Goal: Task Accomplishment & Management: Manage account settings

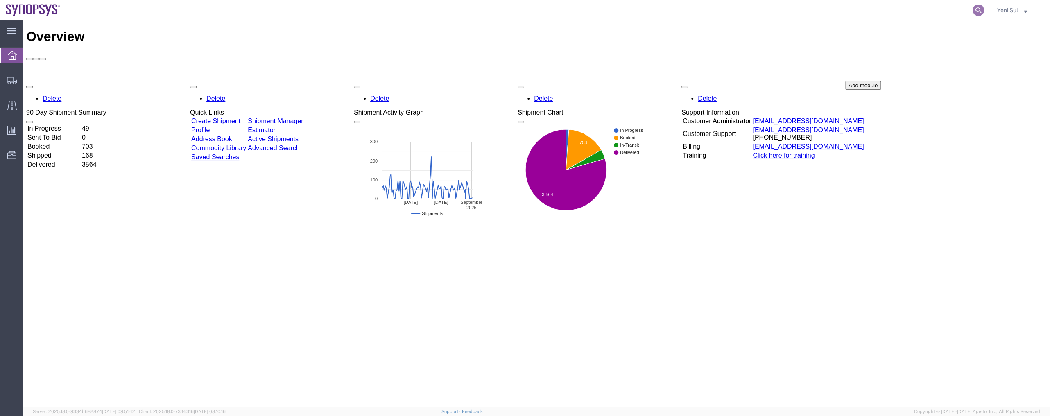
click at [979, 9] on icon at bounding box center [978, 10] width 11 height 11
click at [849, 10] on input "search" at bounding box center [848, 10] width 249 height 20
paste input "56681540"
type input "56681540"
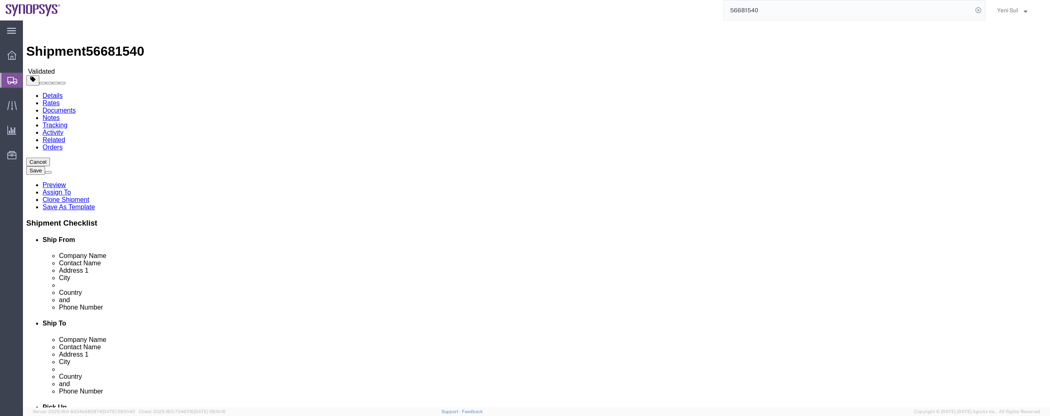
select select
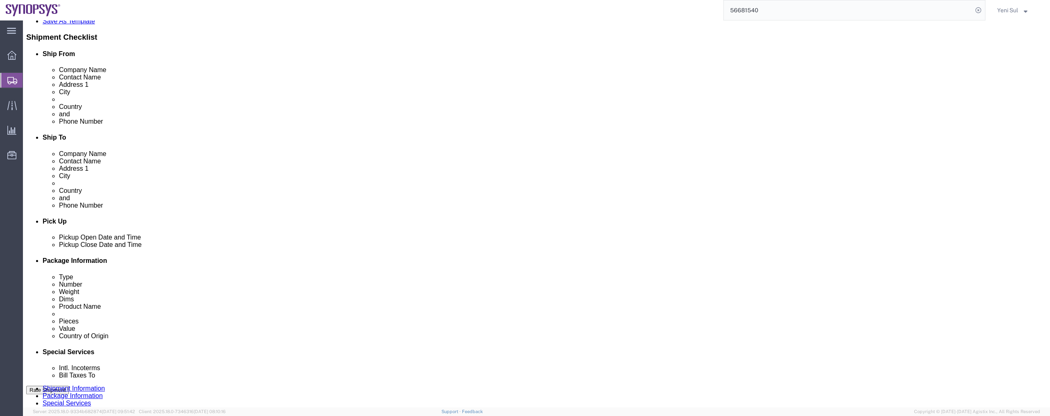
scroll to position [37, 0]
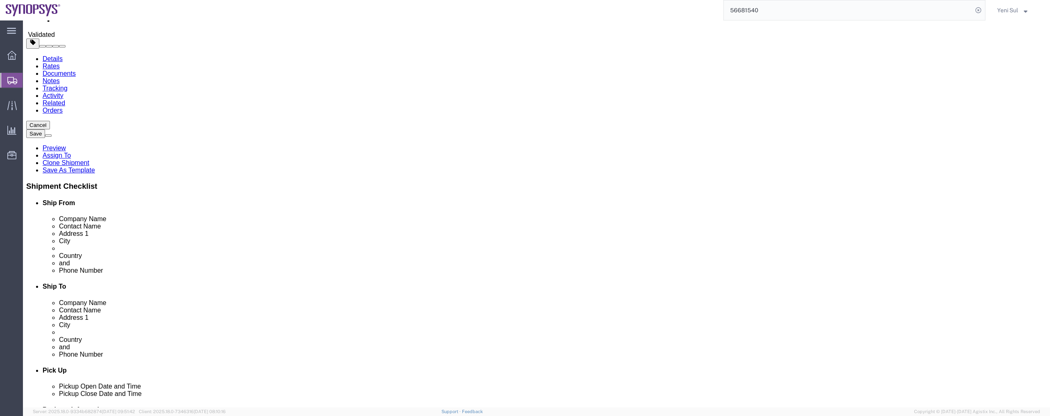
click input "text"
type input "ㄷ"
type input "[EMAIL_ADDRESS][DOMAIN_NAME]"
drag, startPoint x: 621, startPoint y: 332, endPoint x: 613, endPoint y: 323, distance: 11.3
click div "Pickup Date and Time"
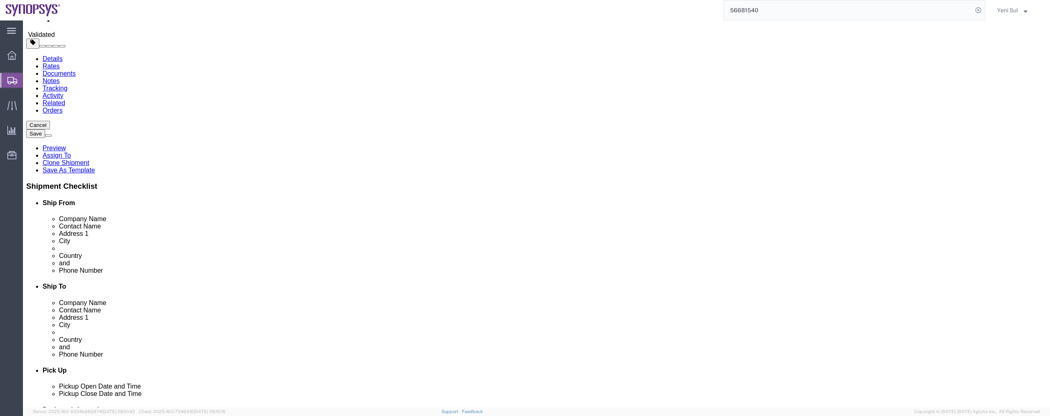
click label
click input "checkbox"
checkbox input "false"
click div "Location My Profile Location [GEOGRAPHIC_DATA] DE04 Agrate Brianza IT01 [GEOGRA…"
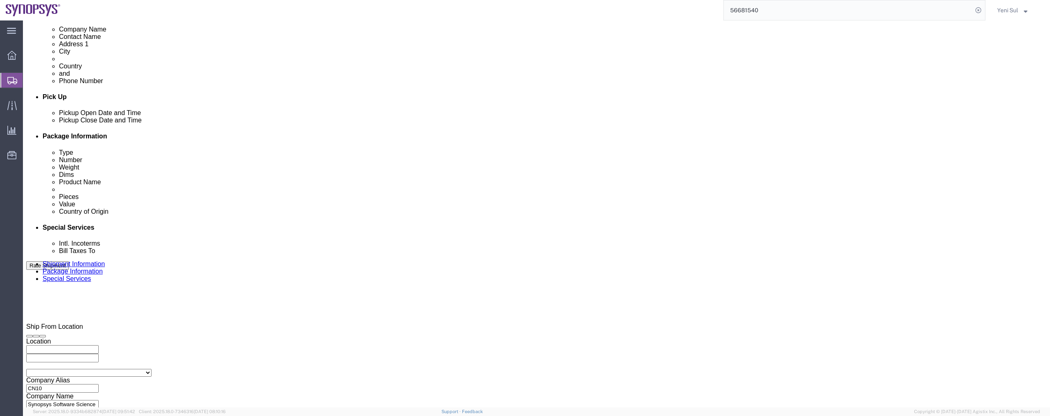
scroll to position [316, 0]
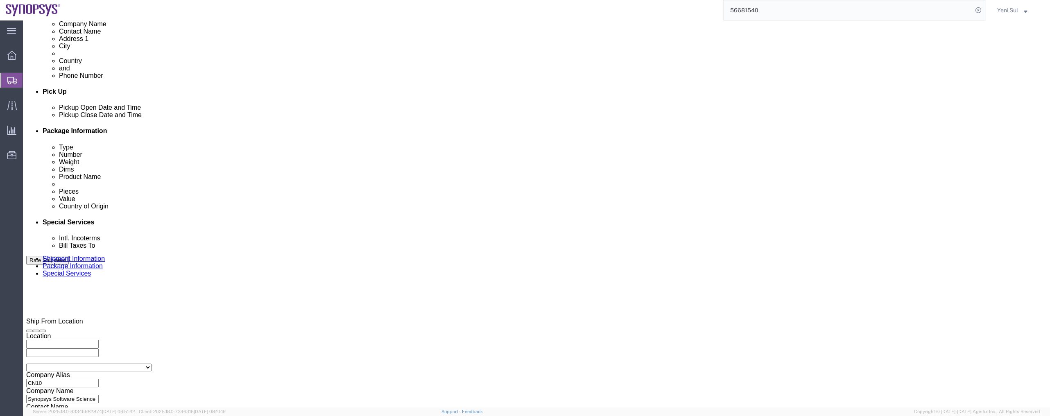
click button "Continue"
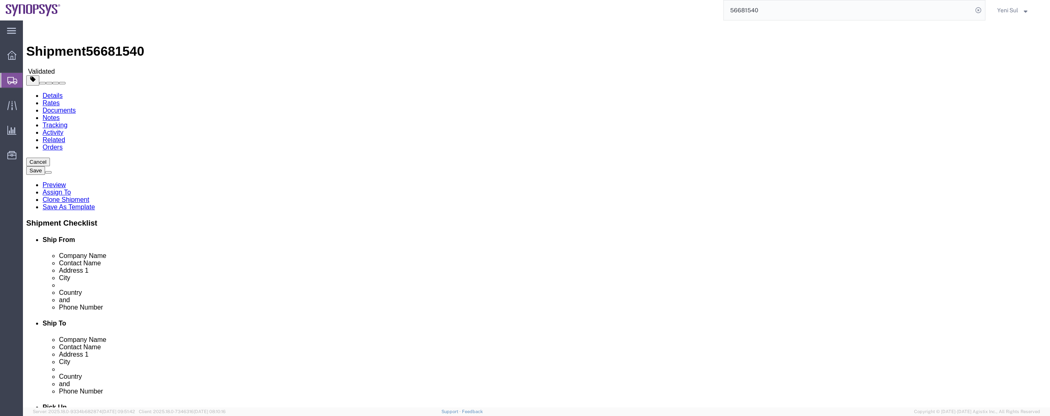
click div "Previous Continue"
click button "Continue"
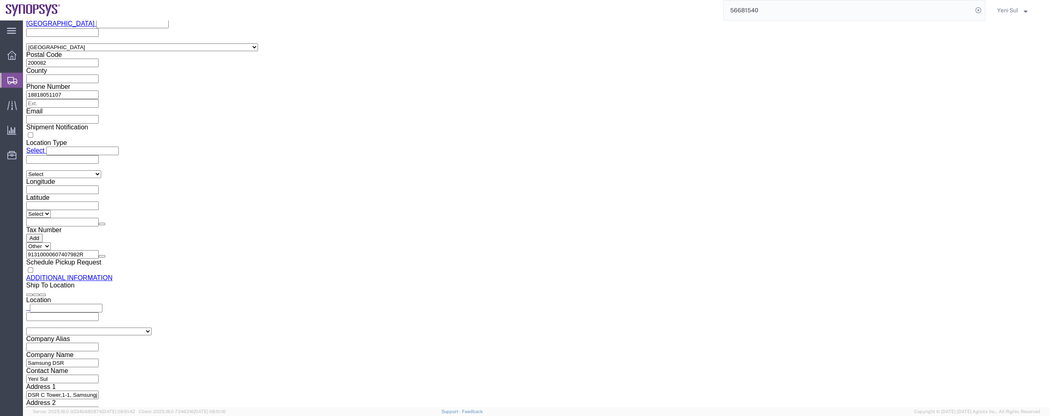
scroll to position [784, 0]
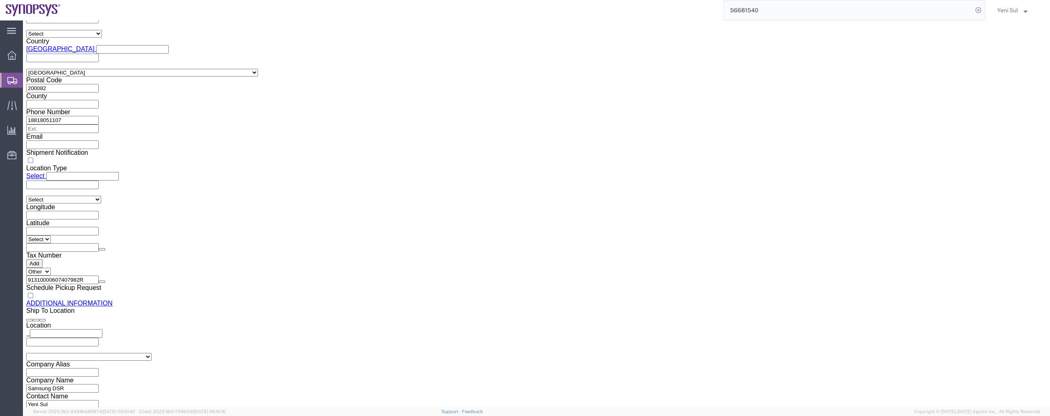
drag, startPoint x: 55, startPoint y: 96, endPoint x: 81, endPoint y: 86, distance: 28.5
click at [0, 0] on span "Shipment Manager" at bounding box center [0, 0] width 0 height 0
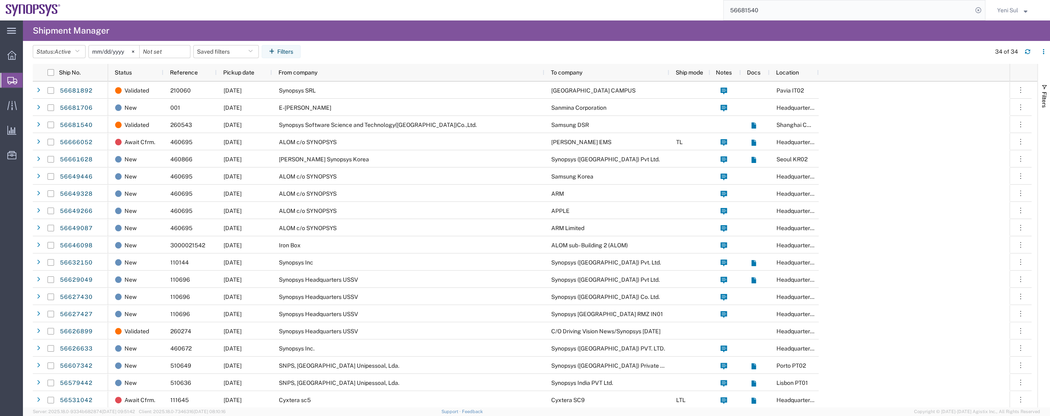
click at [813, 11] on input "56681540" at bounding box center [848, 10] width 249 height 20
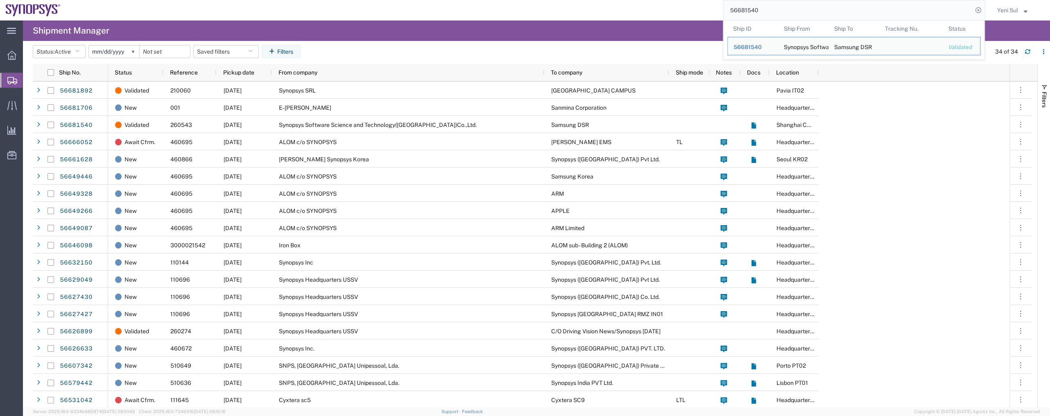
drag, startPoint x: 769, startPoint y: 13, endPoint x: 611, endPoint y: 11, distance: 157.7
click at [615, 12] on div "56681540 Ship ID Ship From Ship To Tracking Nu. Status Ship ID 56681540 Ship Fr…" at bounding box center [525, 10] width 919 height 20
paste input "61628"
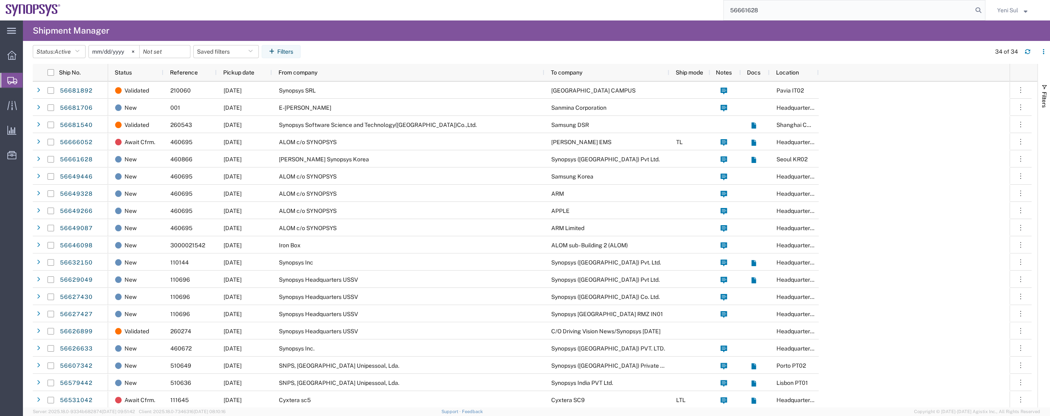
type input "56661628"
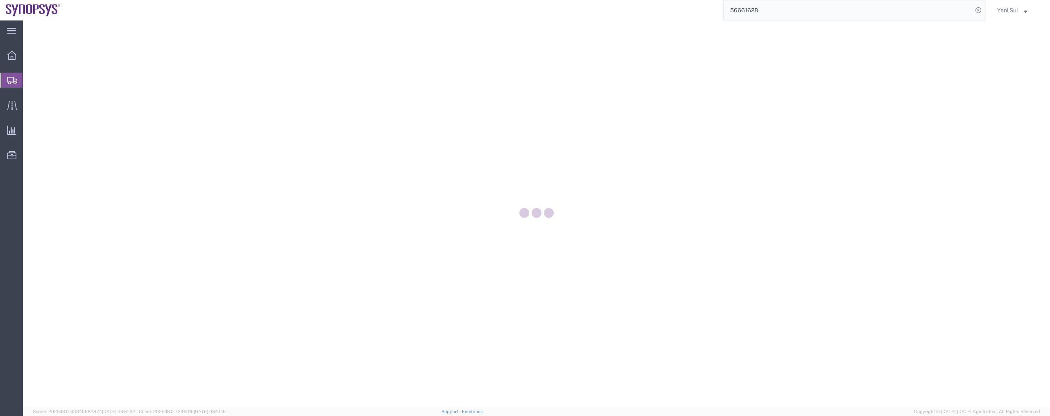
click at [320, 108] on div at bounding box center [536, 213] width 1027 height 387
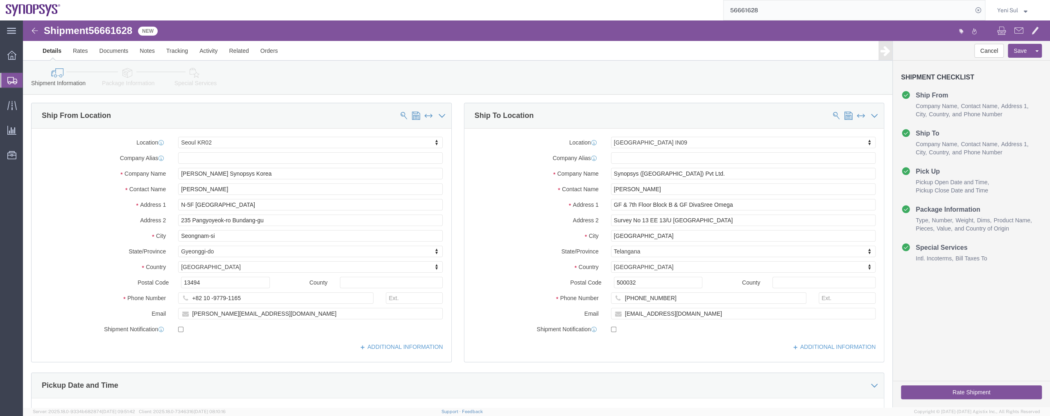
select select "63142"
select select "63126"
click at [903, 12] on input "56661628" at bounding box center [848, 10] width 249 height 20
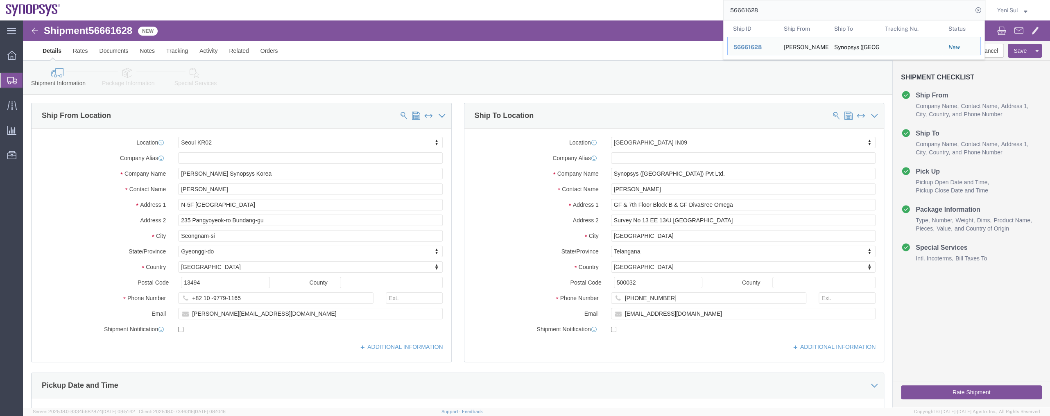
drag, startPoint x: 786, startPoint y: 11, endPoint x: 667, endPoint y: 10, distance: 119.6
click at [667, 10] on div "56661628 Ship ID Ship From Ship To Tracking Nu. Status Ship ID 56661628 Ship Fr…" at bounding box center [525, 10] width 919 height 20
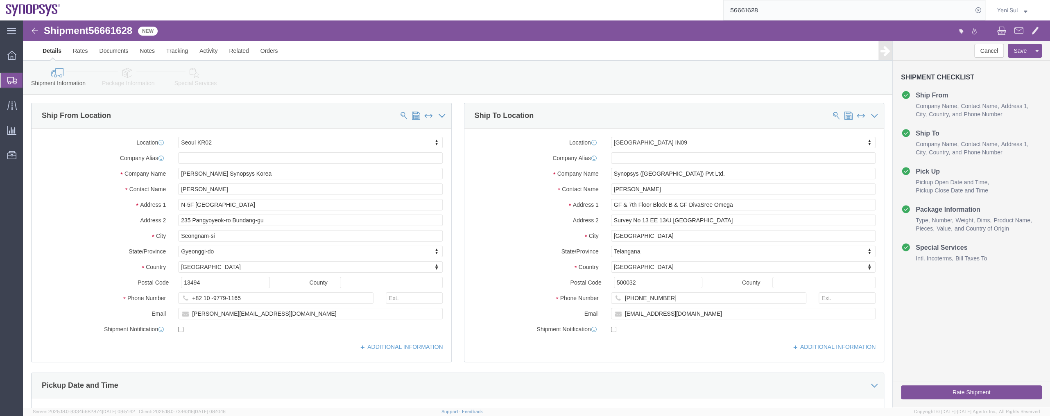
paste input "279941008174"
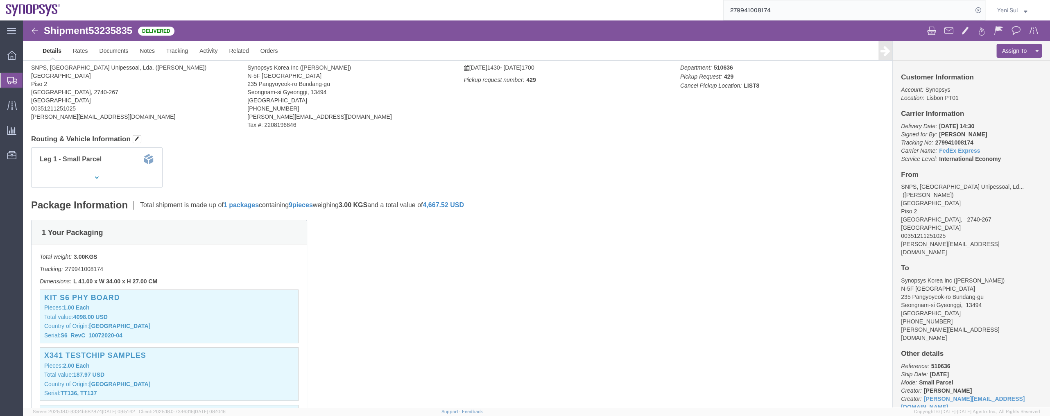
click div "Shipment Detail Ship From SNPS, [GEOGRAPHIC_DATA] Unipessoal, Lda. ([PERSON_NAM…"
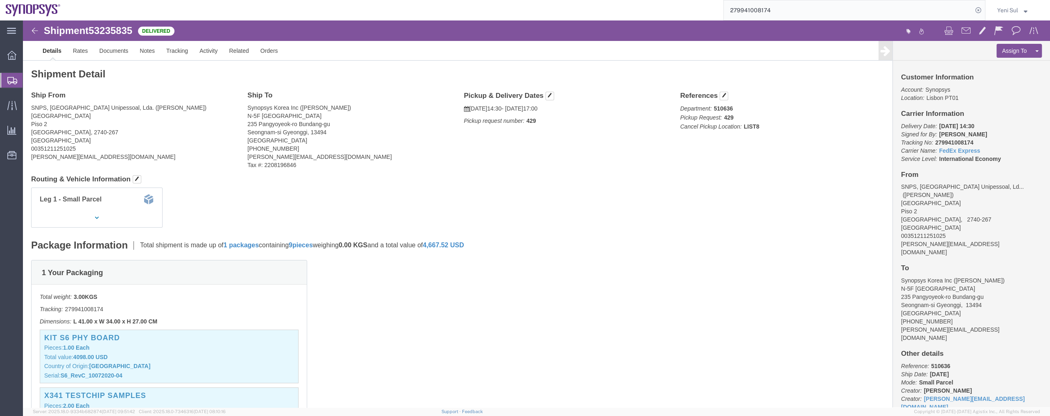
click div "Package Information Total shipment is made up of 1 packages containing 9 pieces…"
click span "53235835"
copy span "53235835"
click div "1 Your Packaging Total weight: 3.00 KGS Tracking: 279941008174 Dimensions: L 41…"
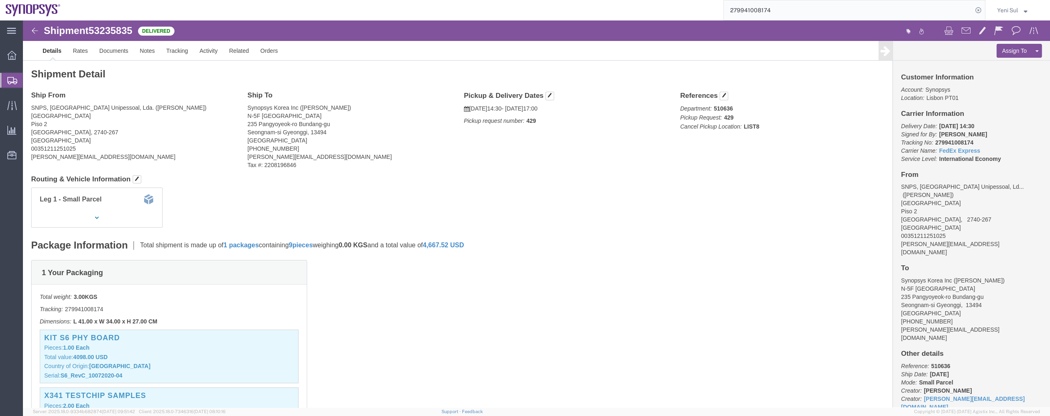
click div "Leg 1 - Small Parcel"
drag, startPoint x: 831, startPoint y: 11, endPoint x: 619, endPoint y: -7, distance: 212.8
click at [619, 0] on html "main_menu Created with Sketch. Collapse Menu Overview Shipments Shipment Manage…" at bounding box center [525, 208] width 1050 height 416
paste input "56661628"
type input "56661628"
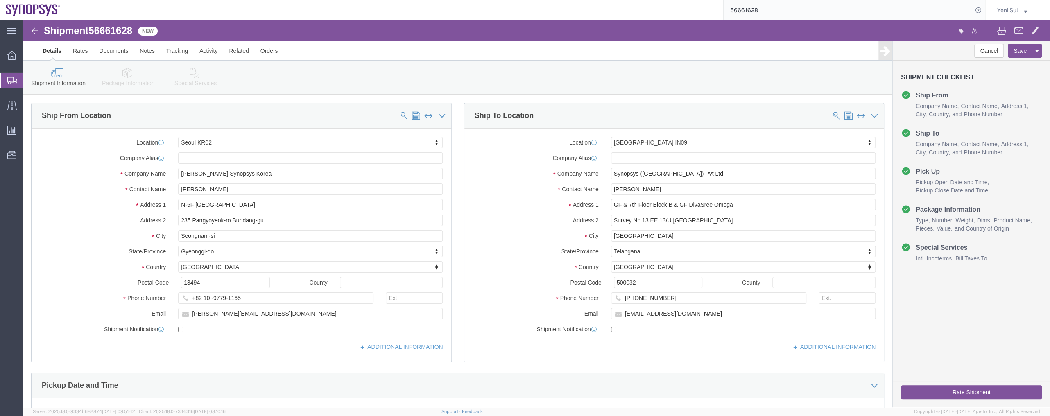
select select "63142"
select select "63126"
drag, startPoint x: 245, startPoint y: 153, endPoint x: 32, endPoint y: 139, distance: 213.8
click div "Location [GEOGRAPHIC_DATA] KR02 Select My Profile Location [GEOGRAPHIC_DATA] DE…"
type input "s"
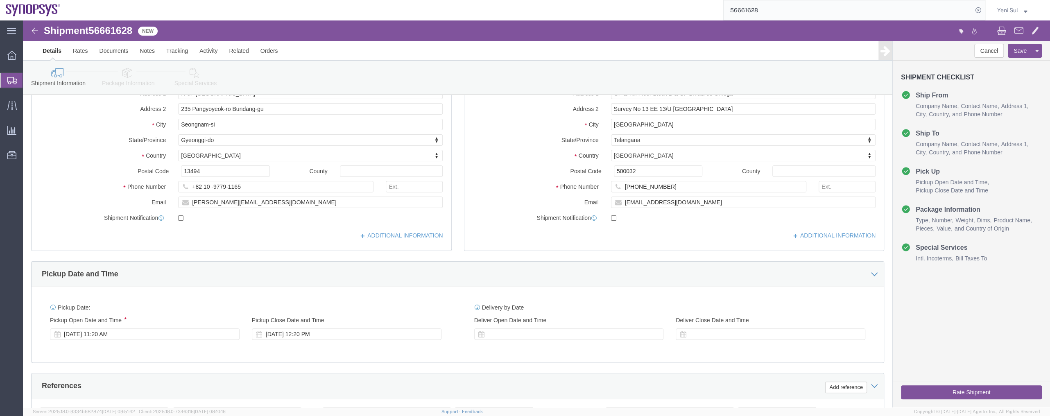
type input "Synopsys Korea Inc"
click div "Ship From Location Location [GEOGRAPHIC_DATA] KR02 Select My Profile Location […"
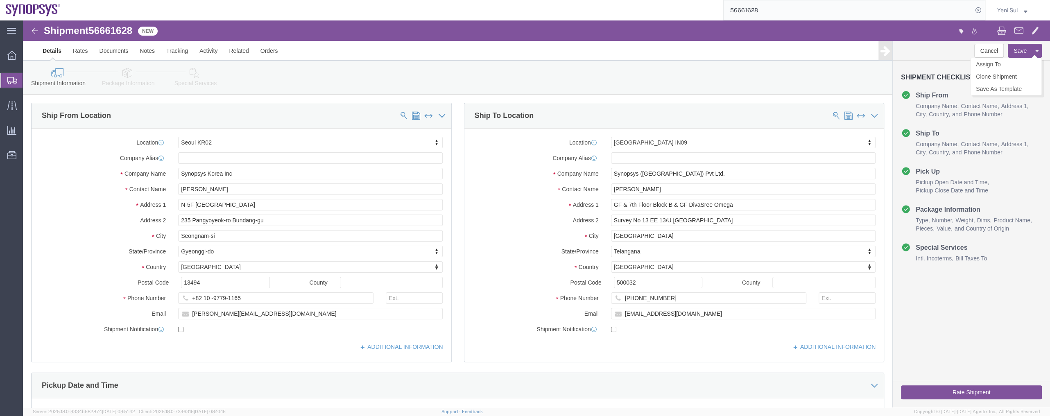
click button "Save"
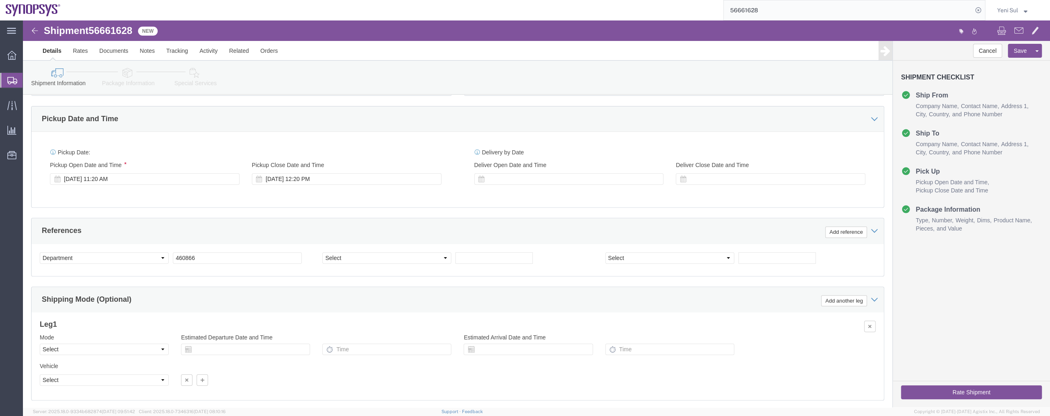
scroll to position [316, 0]
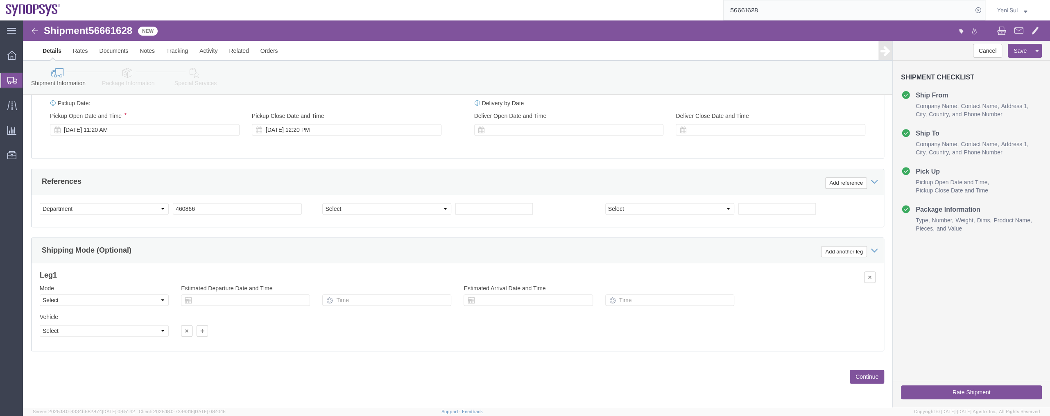
click button "Continue"
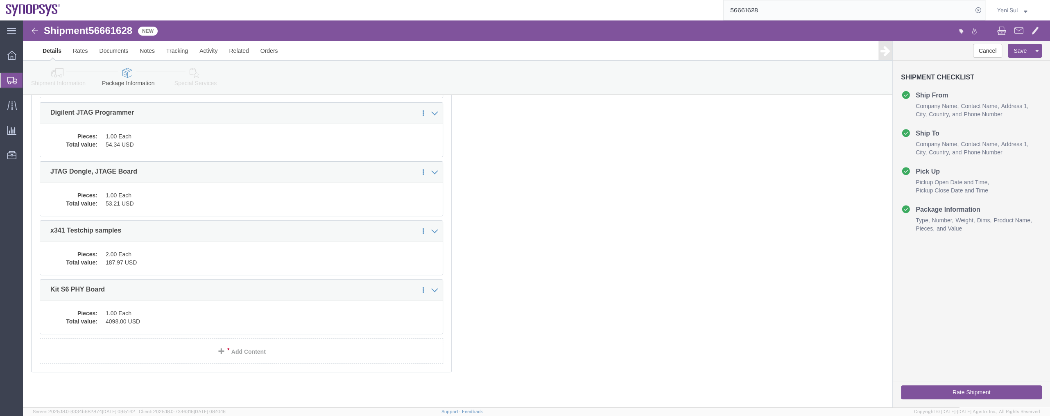
scroll to position [0, 0]
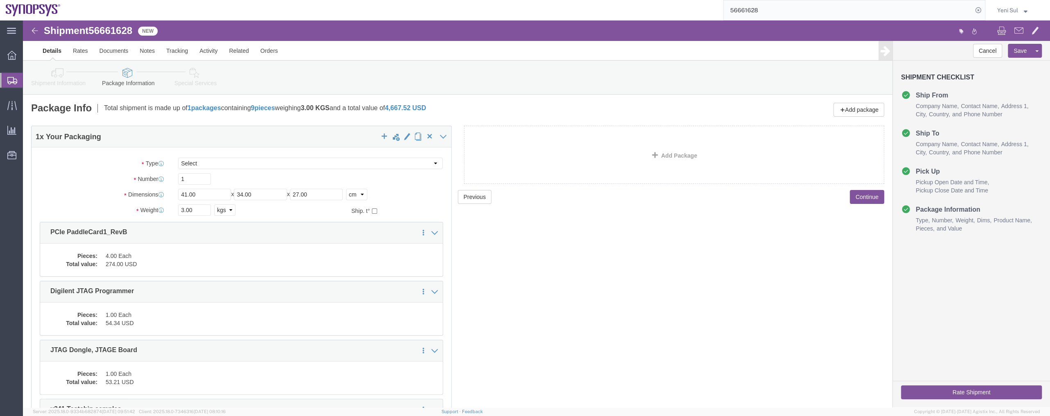
click div "Previous Continue"
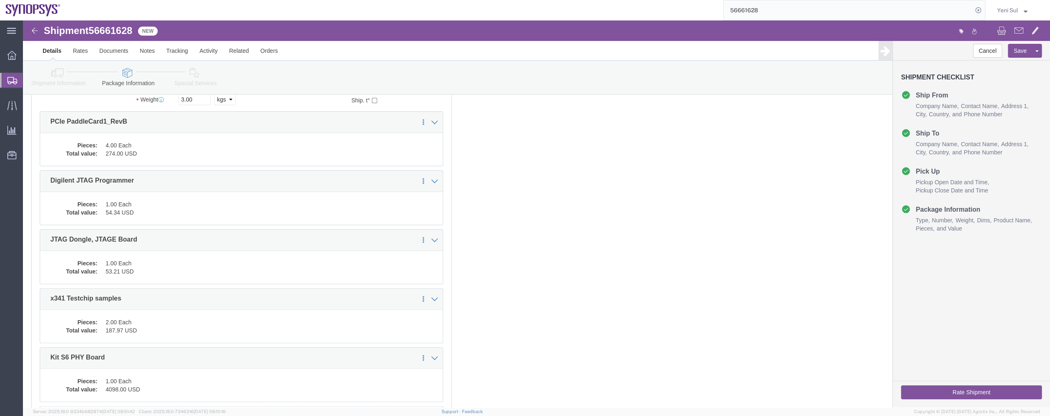
scroll to position [177, 0]
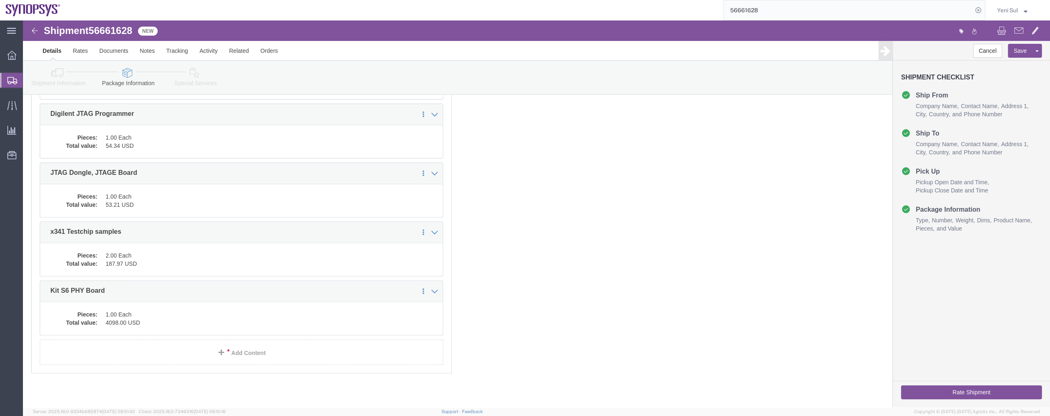
click div "Previous Continue"
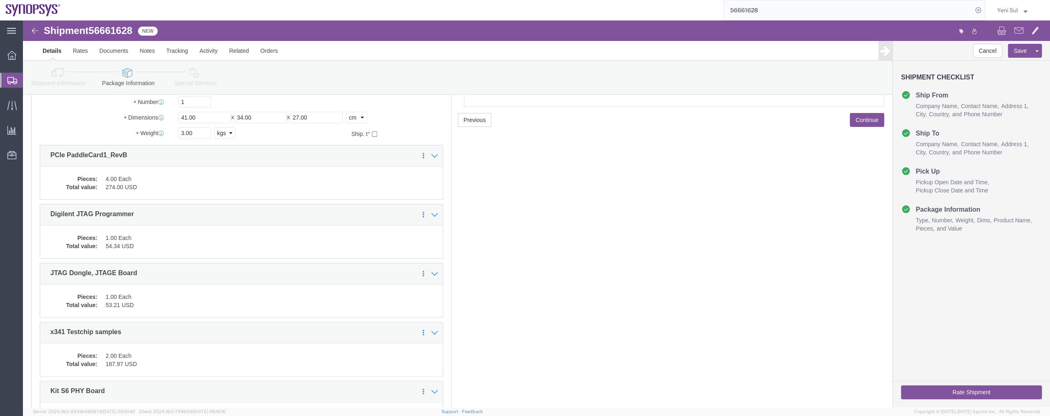
scroll to position [0, 0]
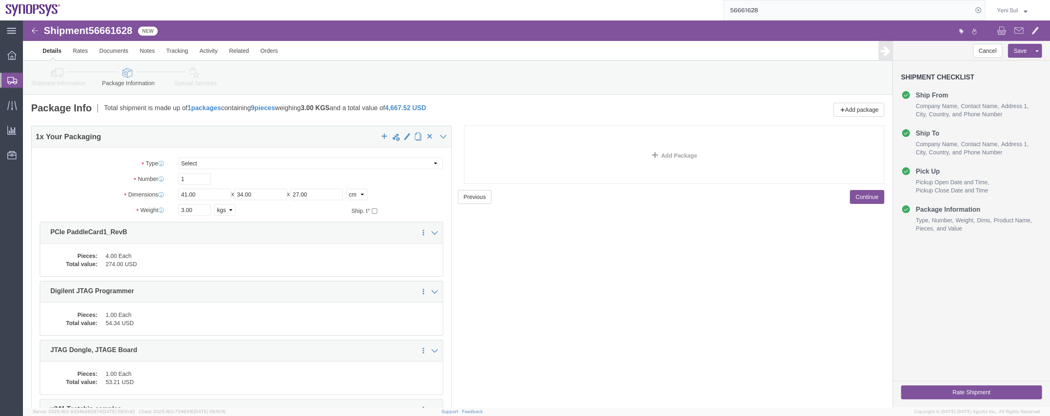
click link "Special Services"
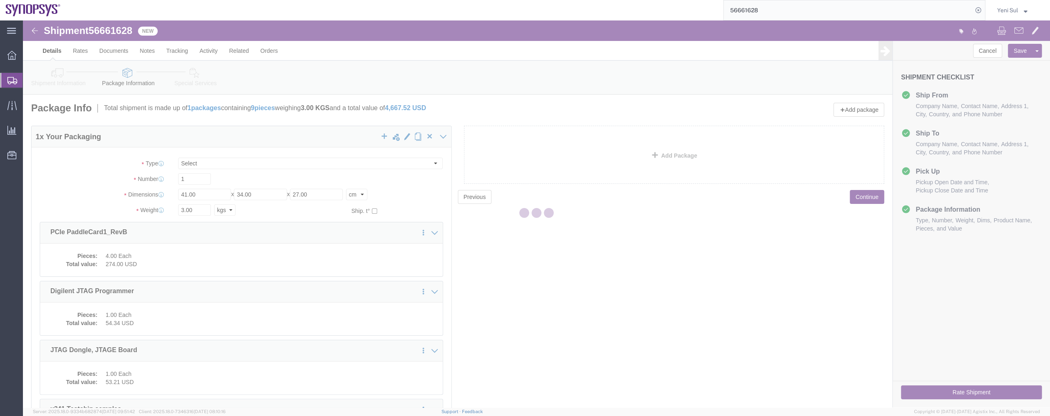
select select
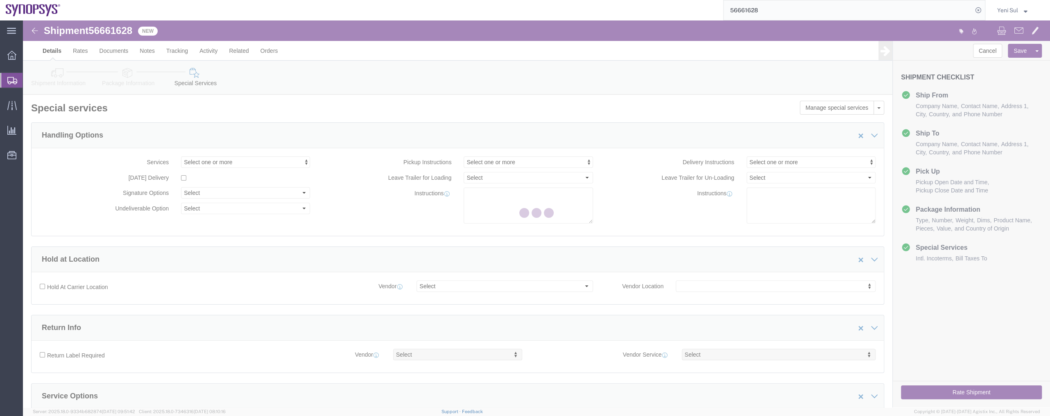
select select "COSTCENTER"
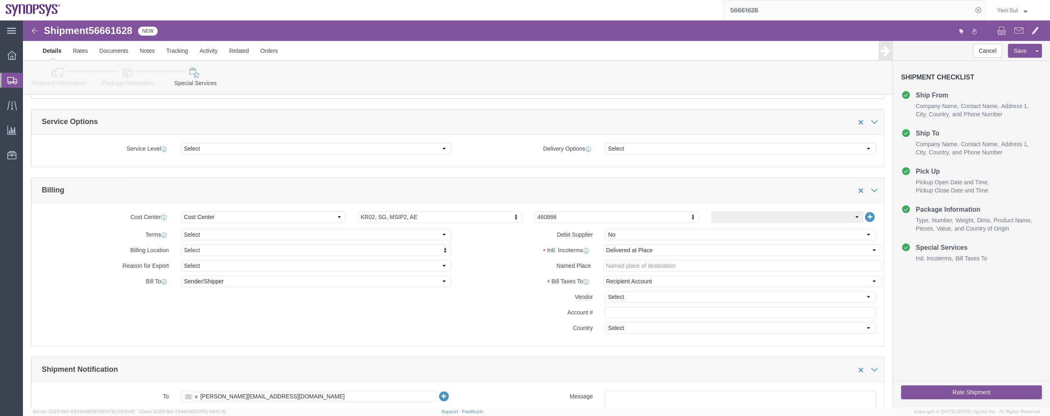
scroll to position [335, 0]
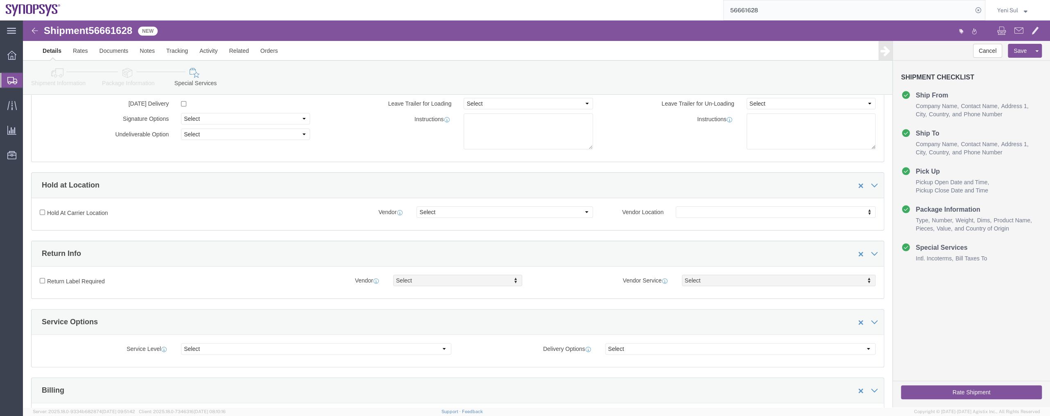
click icon
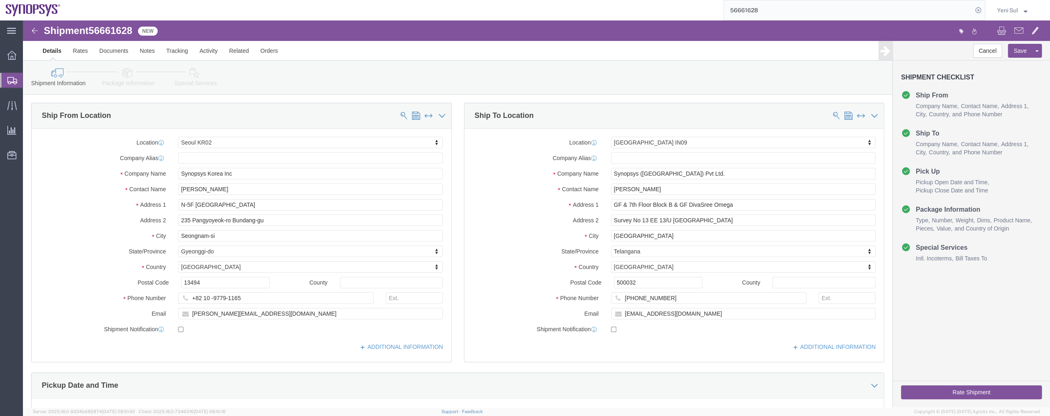
click label "Location"
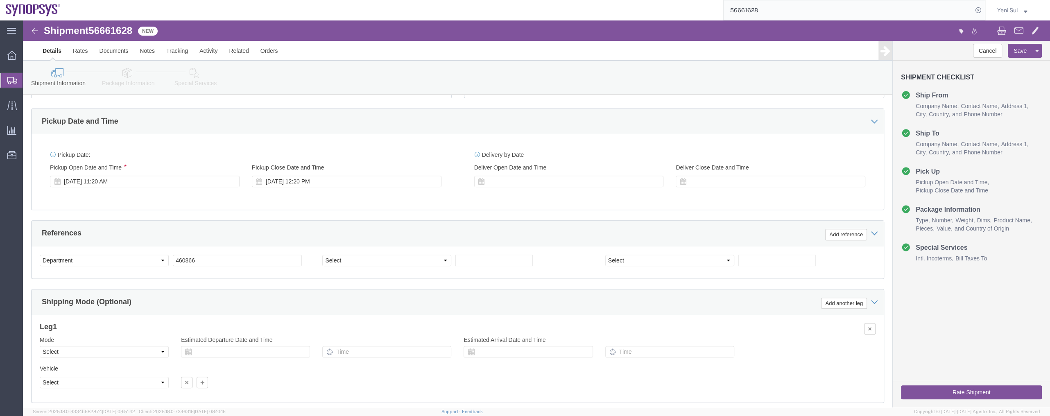
scroll to position [316, 0]
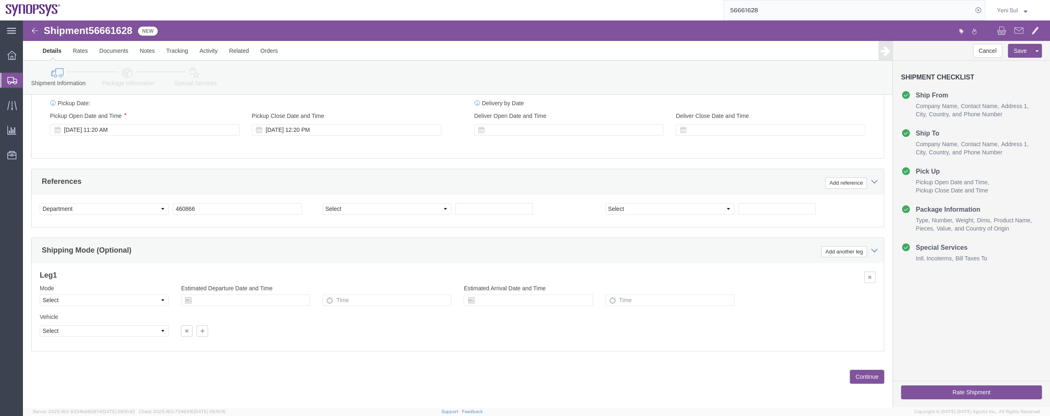
click button "Continue"
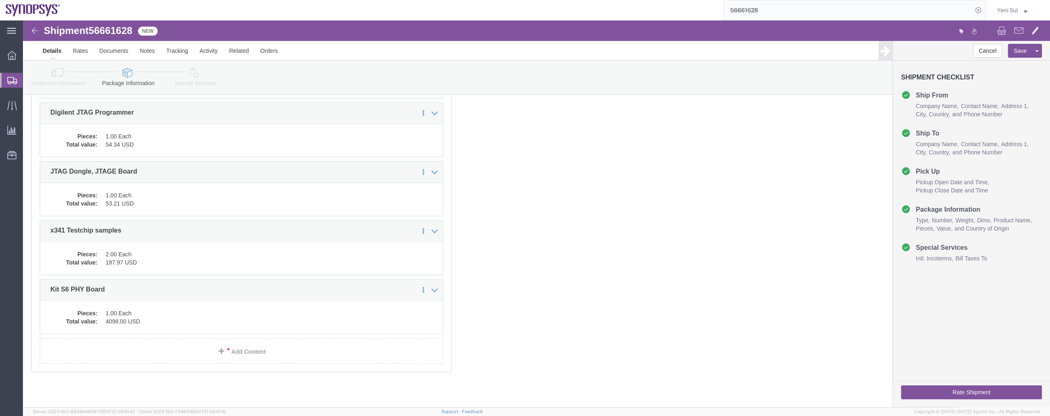
scroll to position [0, 0]
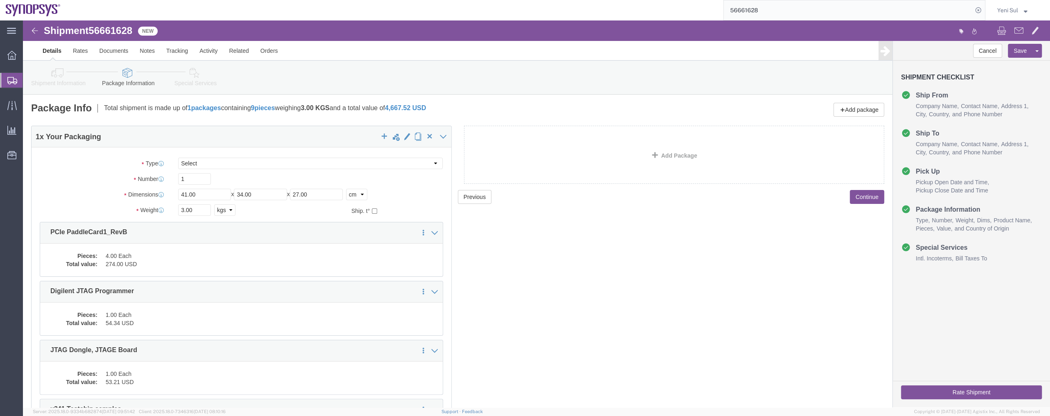
drag, startPoint x: 681, startPoint y: 274, endPoint x: 612, endPoint y: 279, distance: 69.0
click div "Previous Continue"
drag, startPoint x: 826, startPoint y: 181, endPoint x: 810, endPoint y: 188, distance: 17.0
click button "Continue"
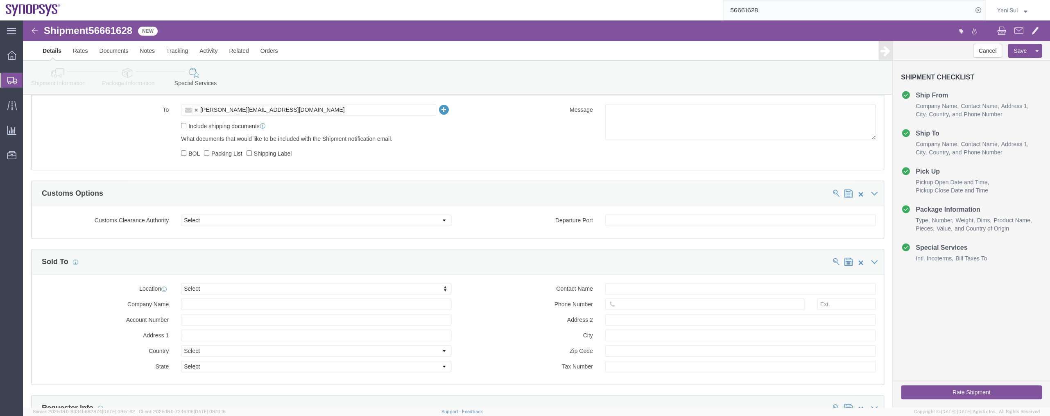
click icon
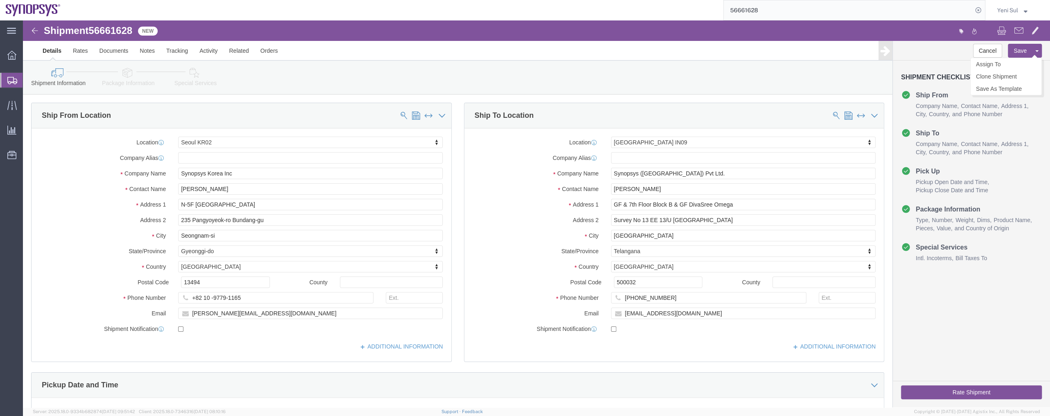
click button "Save"
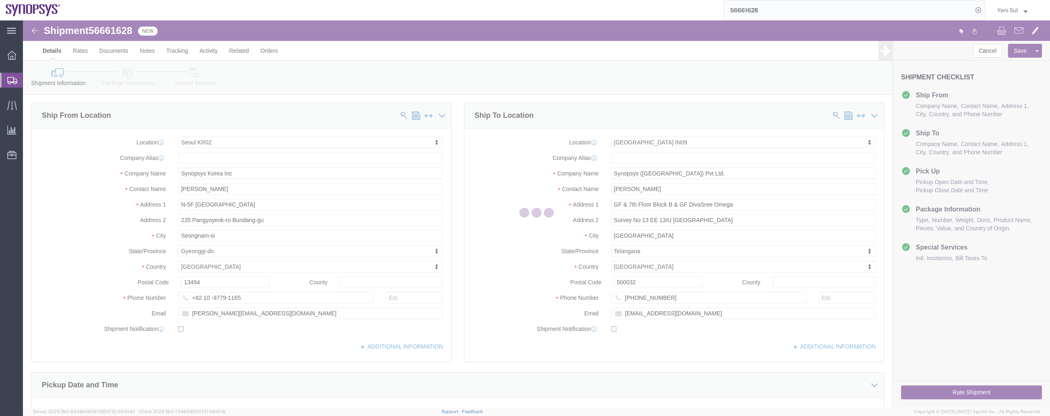
click at [56, 93] on div at bounding box center [536, 213] width 1027 height 387
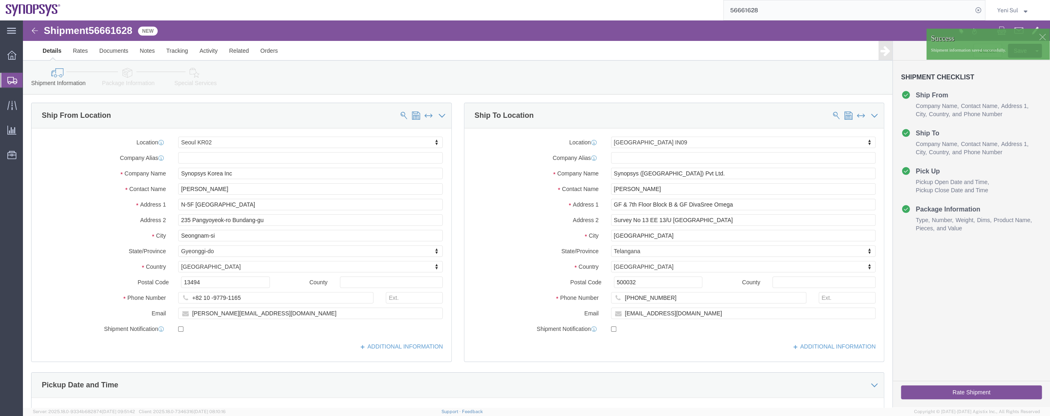
click at [0, 0] on span "Shipment Manager" at bounding box center [0, 0] width 0 height 0
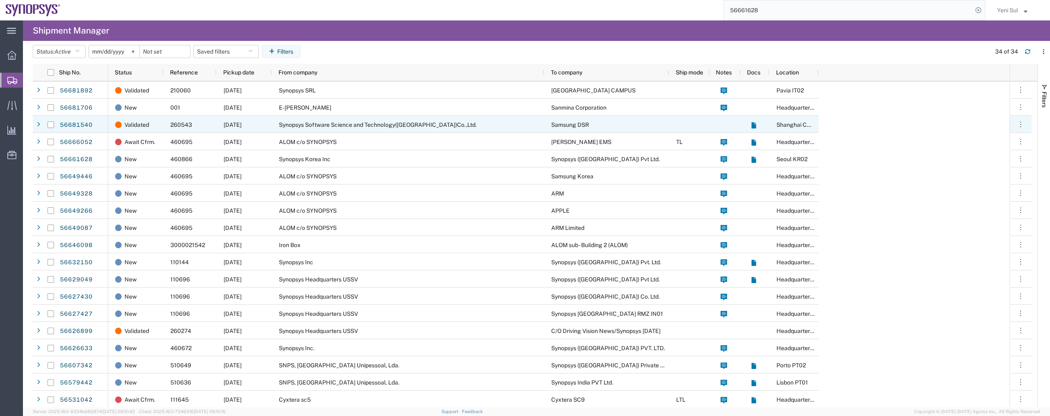
click at [292, 119] on div "Synopsys Software Science and Technology([GEOGRAPHIC_DATA])Co.,Ltd." at bounding box center [408, 124] width 272 height 17
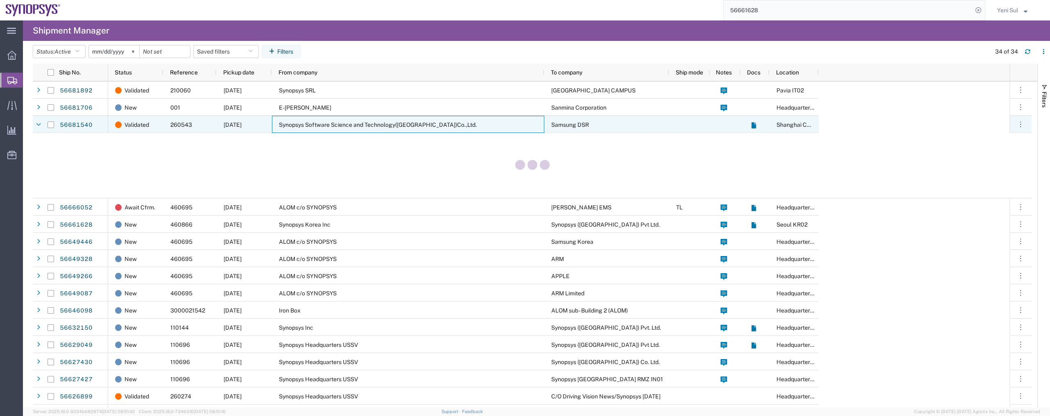
click at [294, 108] on span "E-[PERSON_NAME]" at bounding box center [305, 107] width 52 height 7
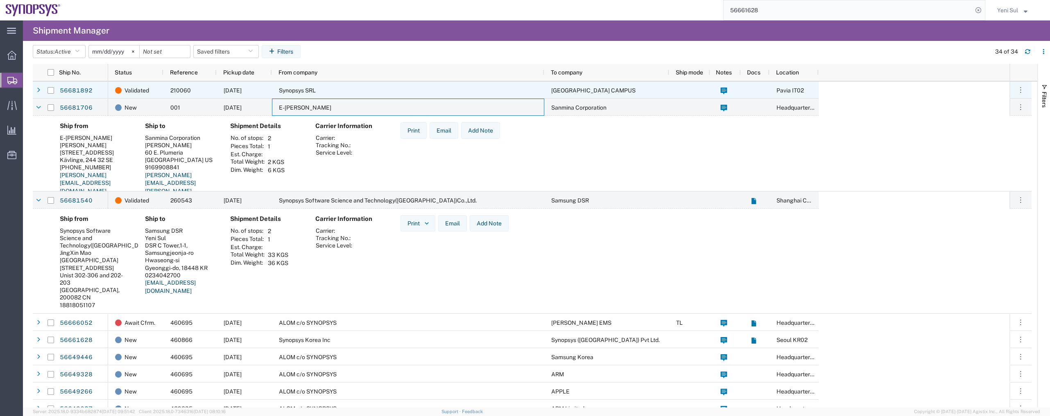
click at [279, 106] on span "E-[PERSON_NAME]" at bounding box center [305, 107] width 52 height 7
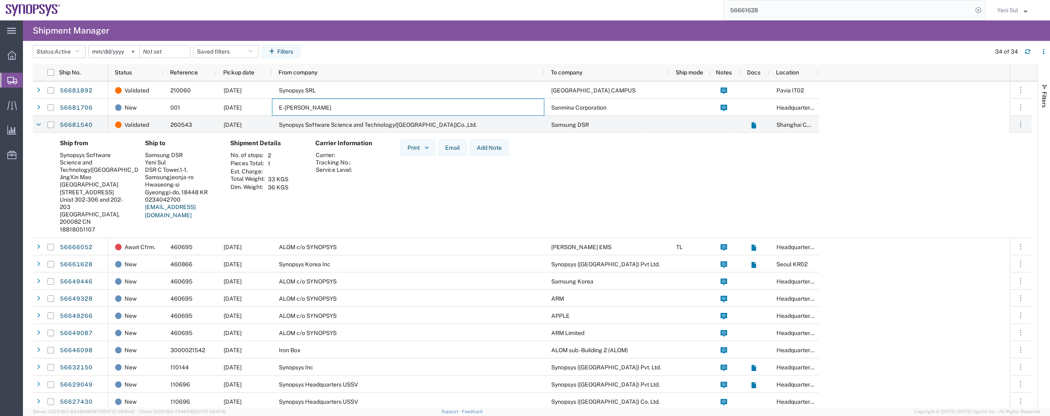
click at [340, 123] on span "Synopsys Software Science and Technology([GEOGRAPHIC_DATA])Co.,Ltd." at bounding box center [378, 125] width 198 height 7
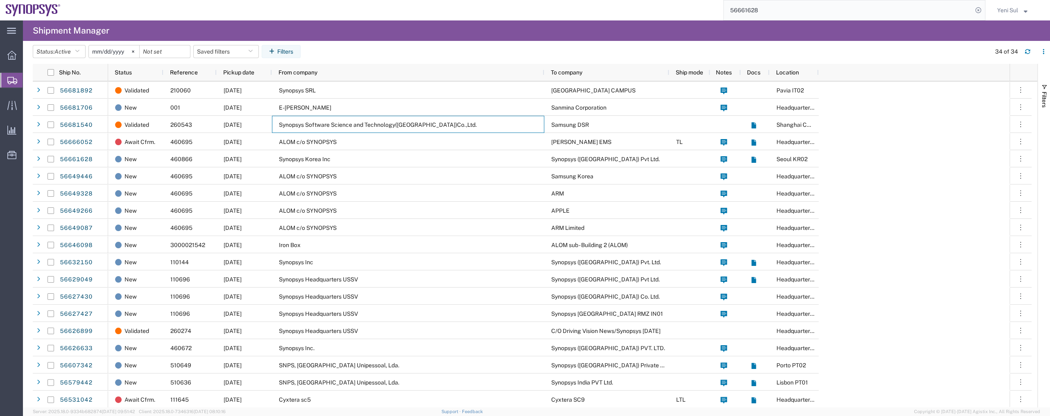
click at [0, 0] on span "Shipment Manager" at bounding box center [0, 0] width 0 height 0
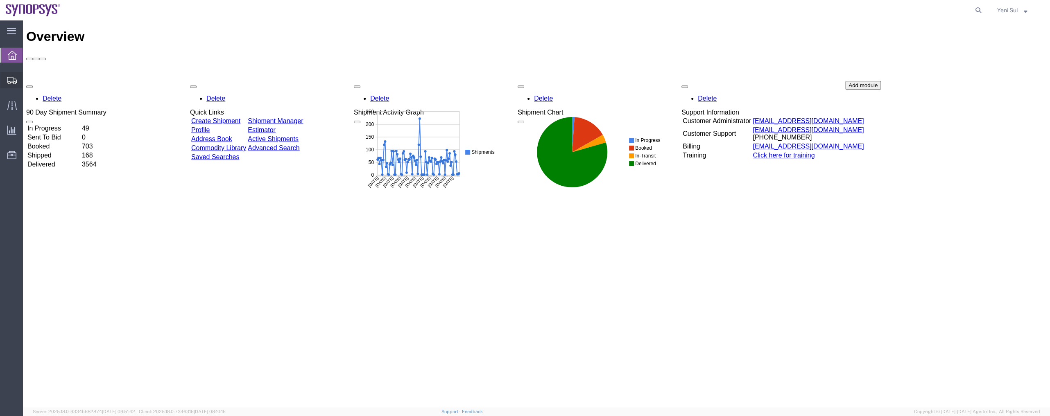
click at [0, 0] on span "Shipment Manager" at bounding box center [0, 0] width 0 height 0
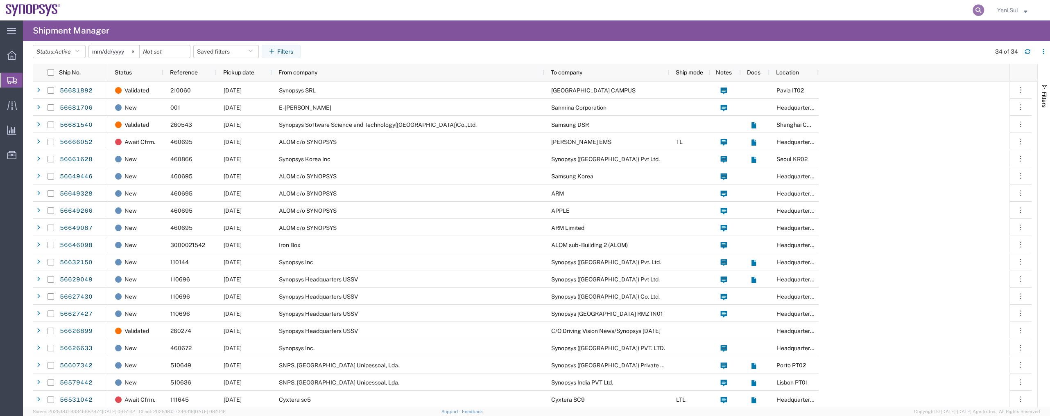
click at [978, 10] on icon at bounding box center [978, 10] width 11 height 11
click at [921, 11] on input "search" at bounding box center [848, 10] width 249 height 20
paste input "56661628"
type input "56661628"
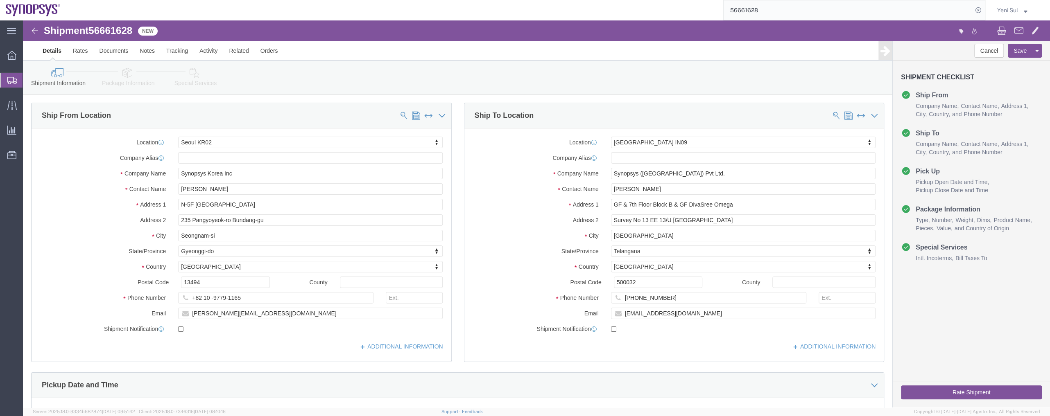
select select "63142"
select select "63126"
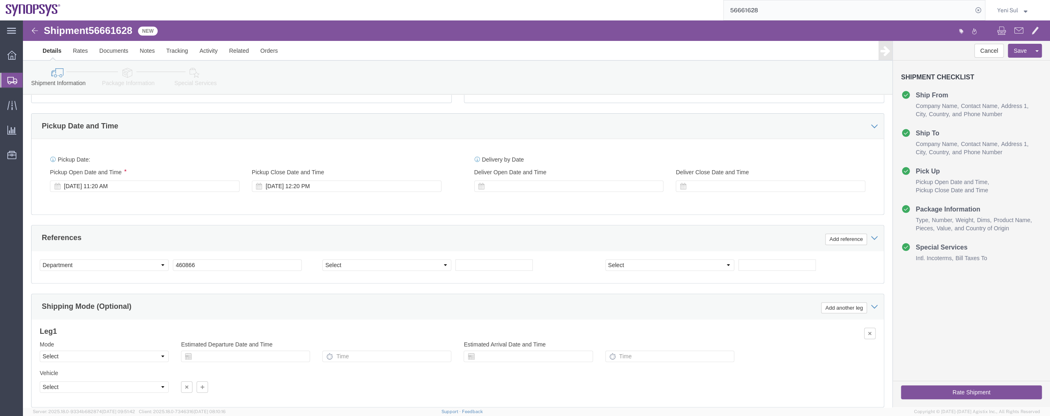
scroll to position [315, 0]
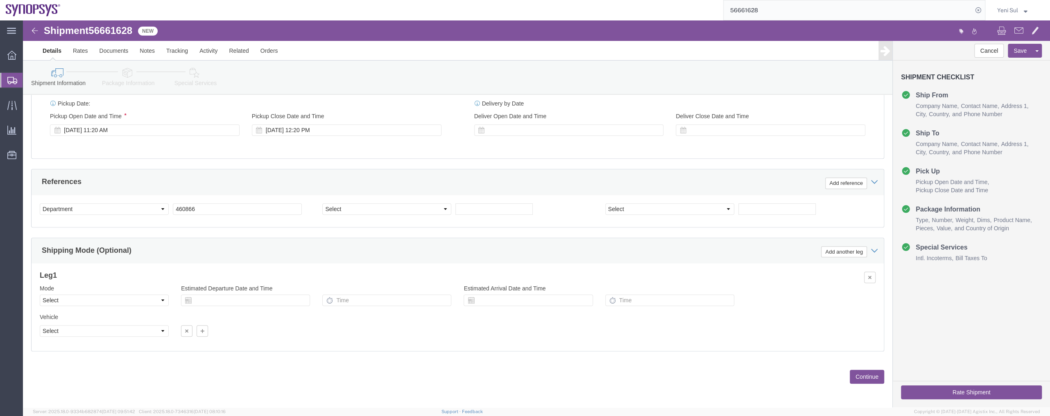
drag, startPoint x: 836, startPoint y: 354, endPoint x: 442, endPoint y: 299, distance: 397.8
click button "Continue"
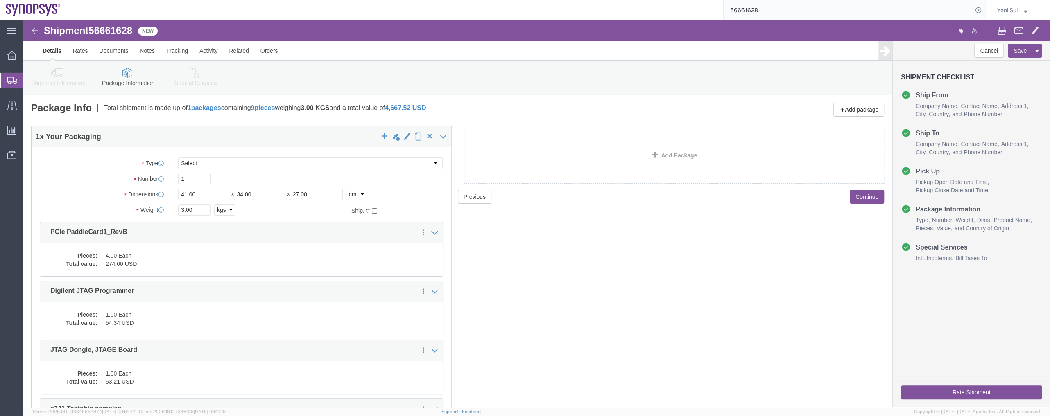
click div "Previous Continue"
click button "Continue"
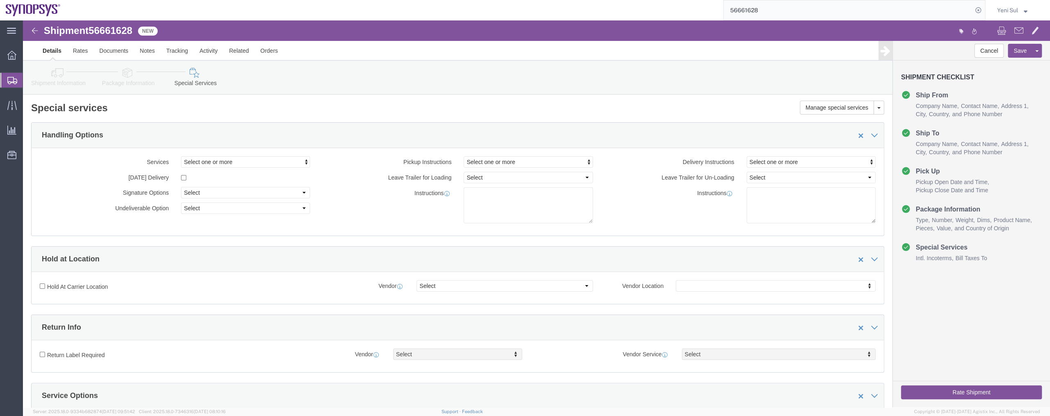
click at [0, 0] on span "Shipment Manager" at bounding box center [0, 0] width 0 height 0
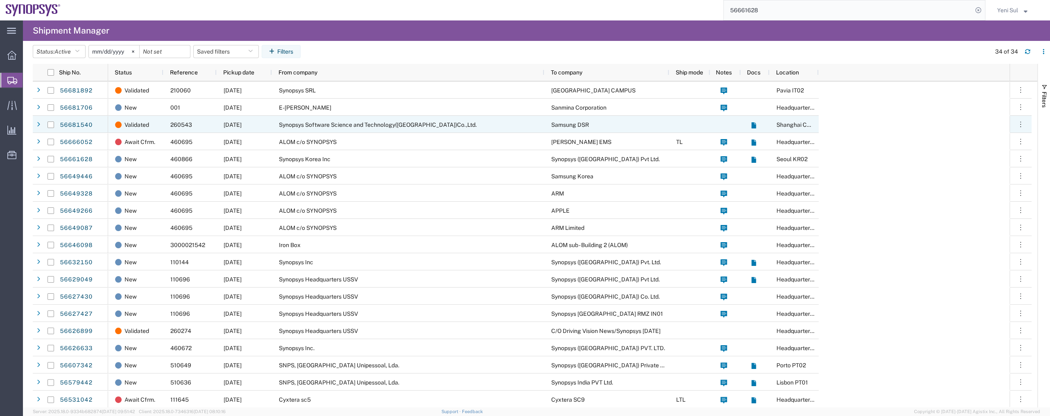
click at [313, 123] on span "Synopsys Software Science and Technology([GEOGRAPHIC_DATA])Co.,Ltd." at bounding box center [378, 125] width 198 height 7
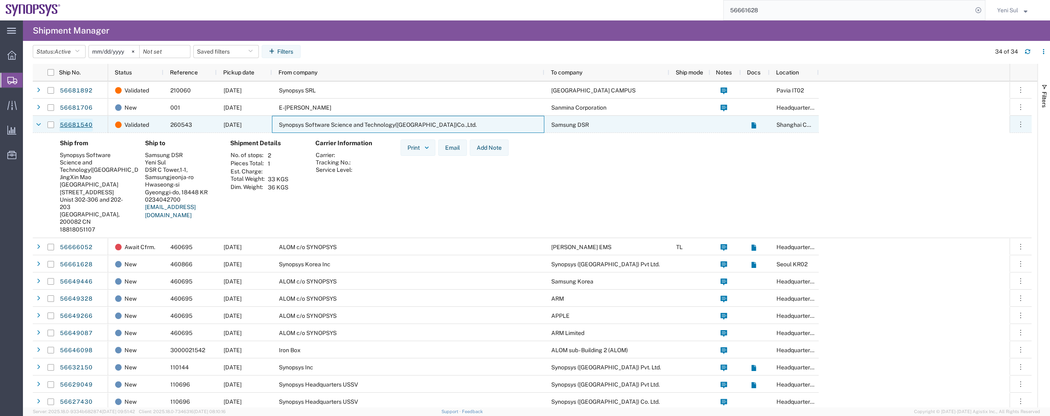
click at [71, 120] on link "56681540" at bounding box center [76, 125] width 34 height 13
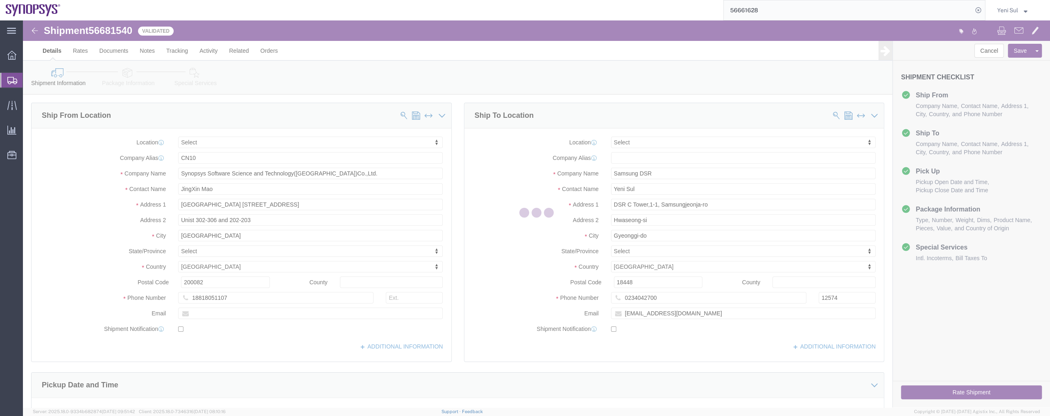
select select
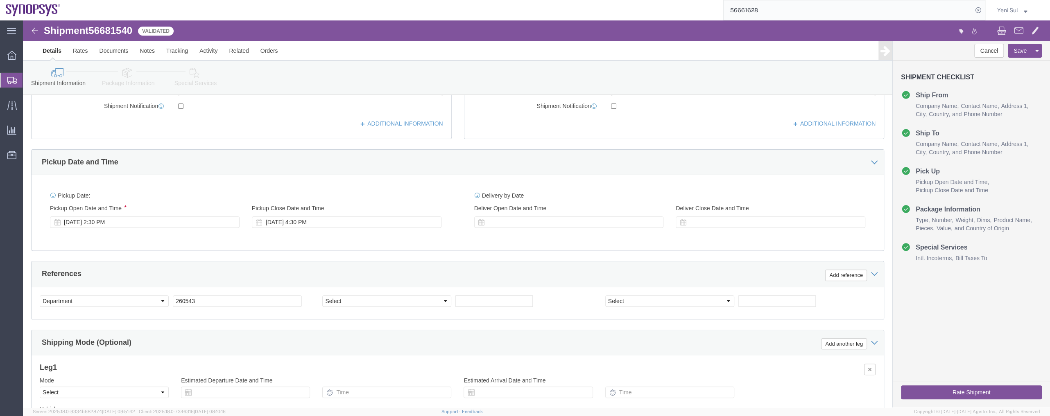
scroll to position [315, 0]
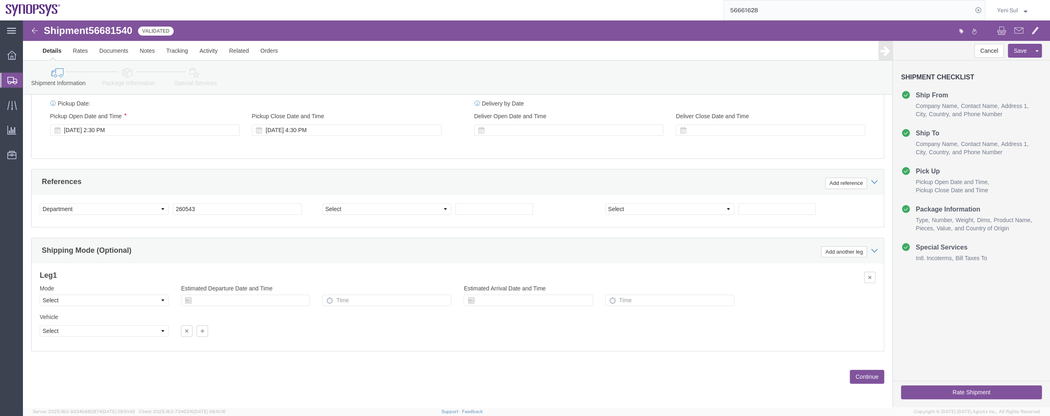
click button "Continue"
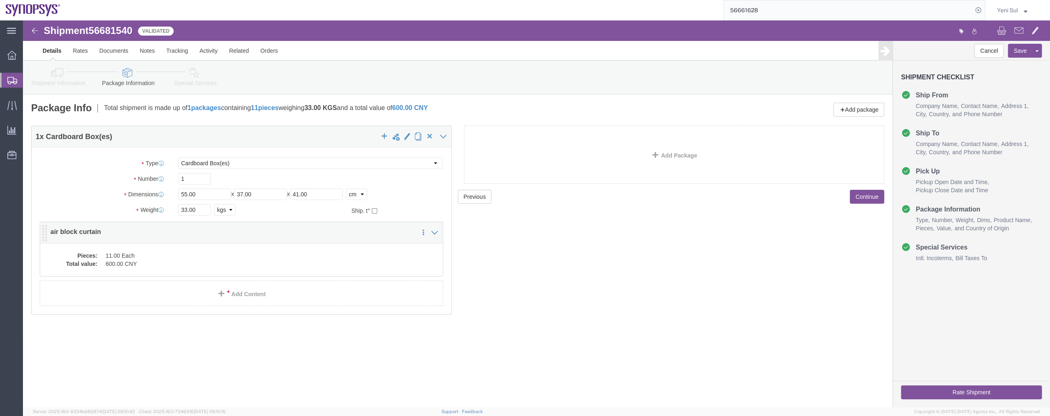
click dd "600.00 CNY"
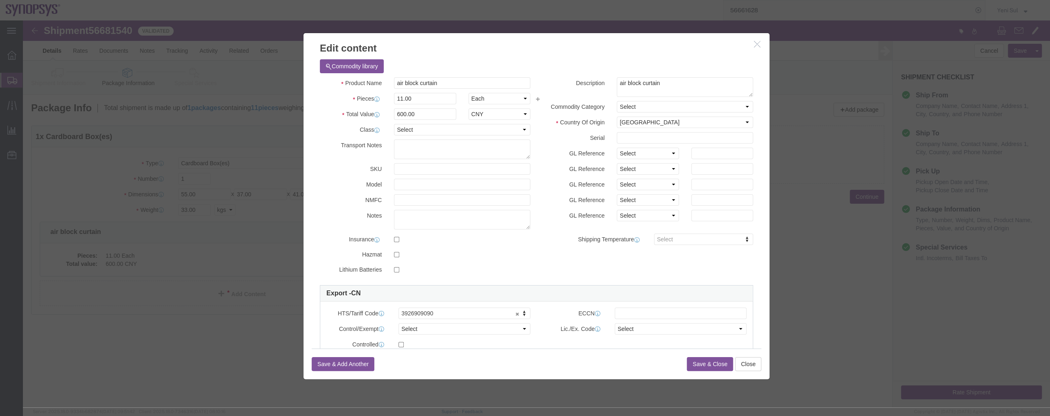
scroll to position [97, 0]
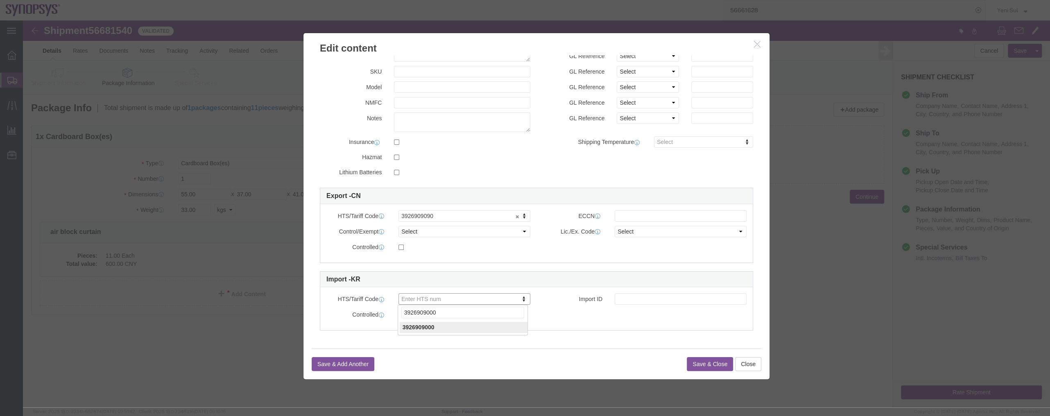
type input "3926909000"
click button "Save & Close"
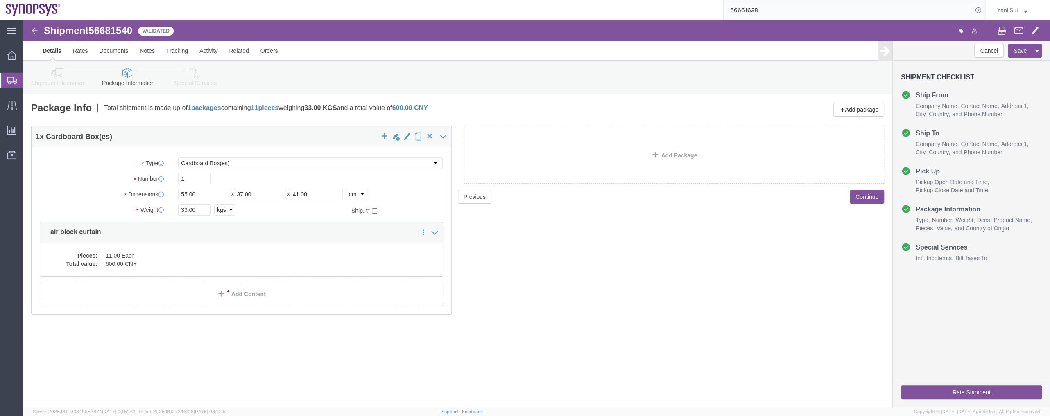
click dd "600.00 CNY"
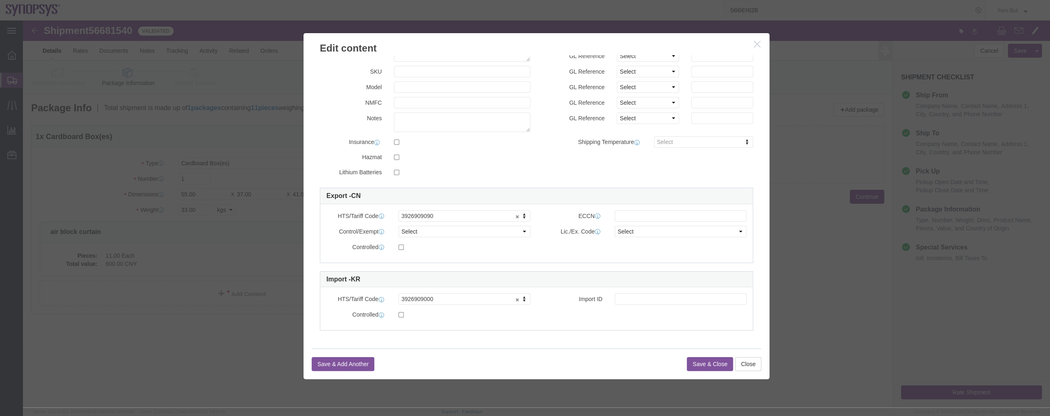
click icon "button"
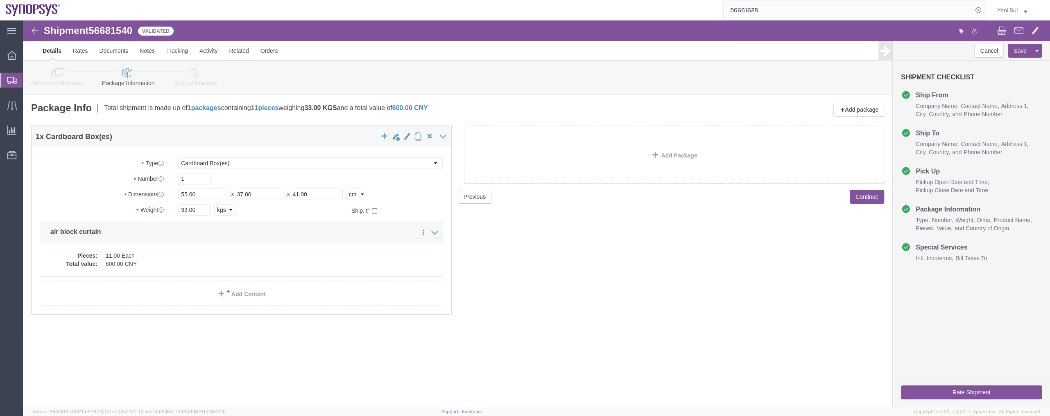
click div "Previous Continue"
click dd "11.00 Each"
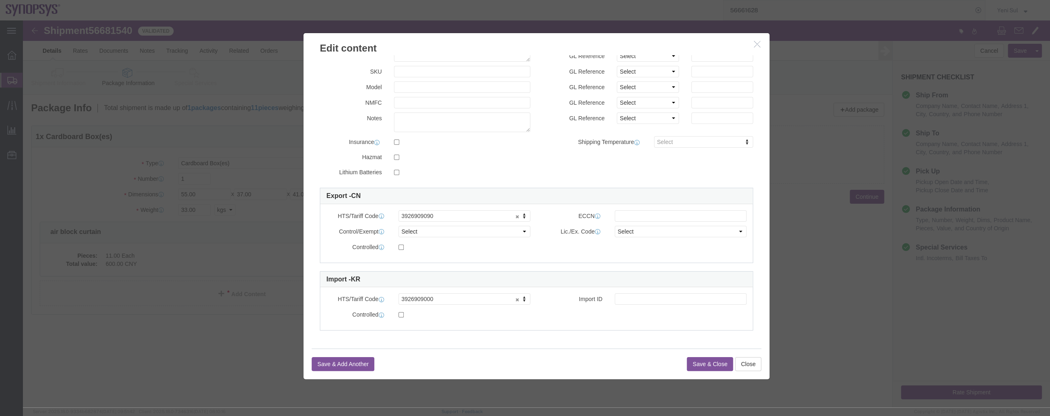
click button "Save & Close"
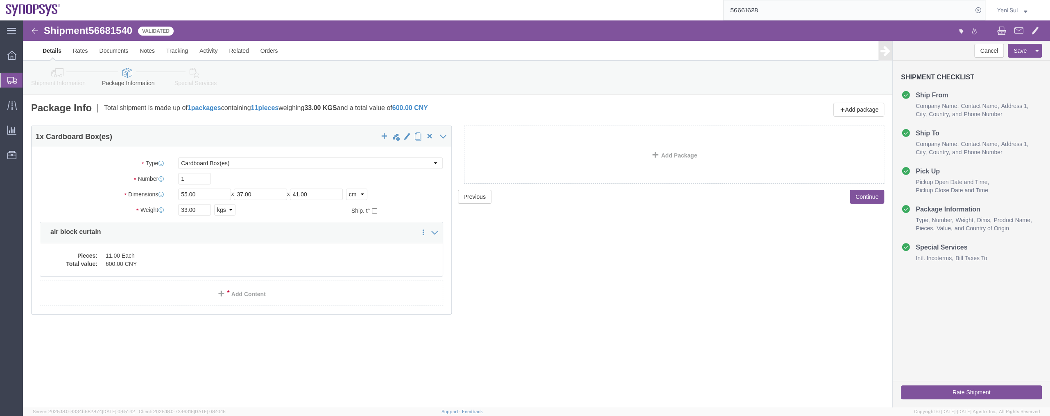
click div "Previous Continue"
click button "Continue"
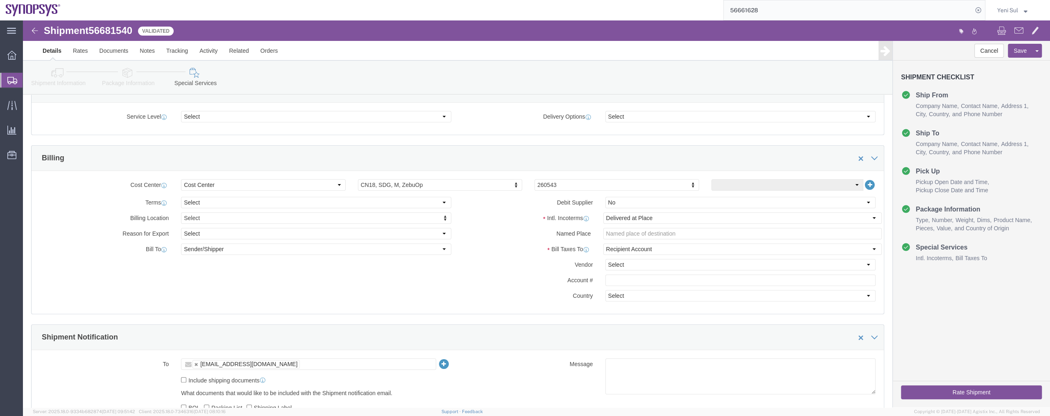
scroll to position [298, 0]
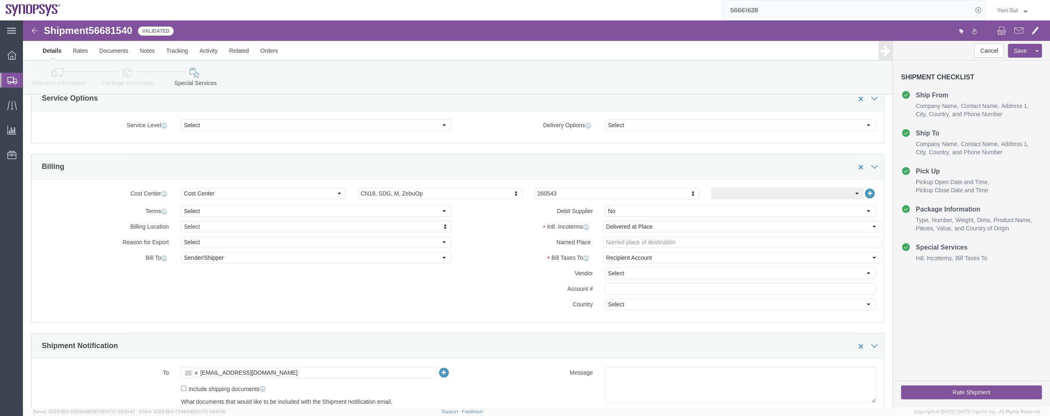
click div "Shipment Information Package Information Special Services"
click icon
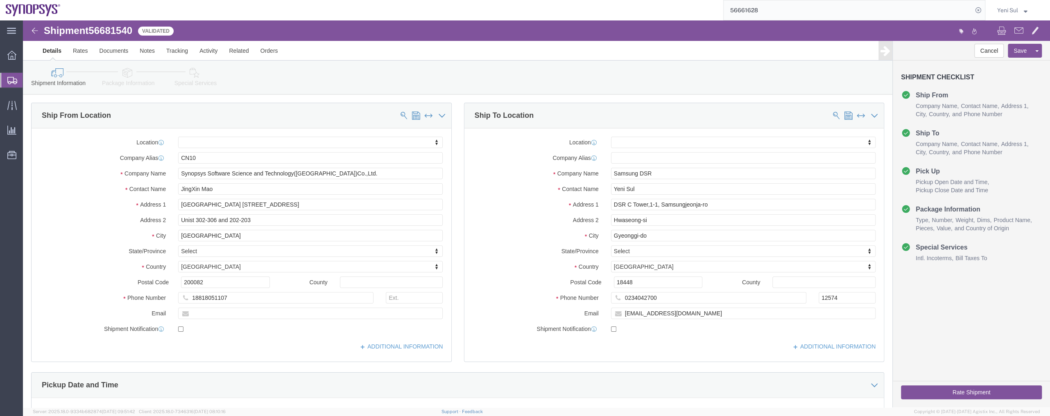
click icon
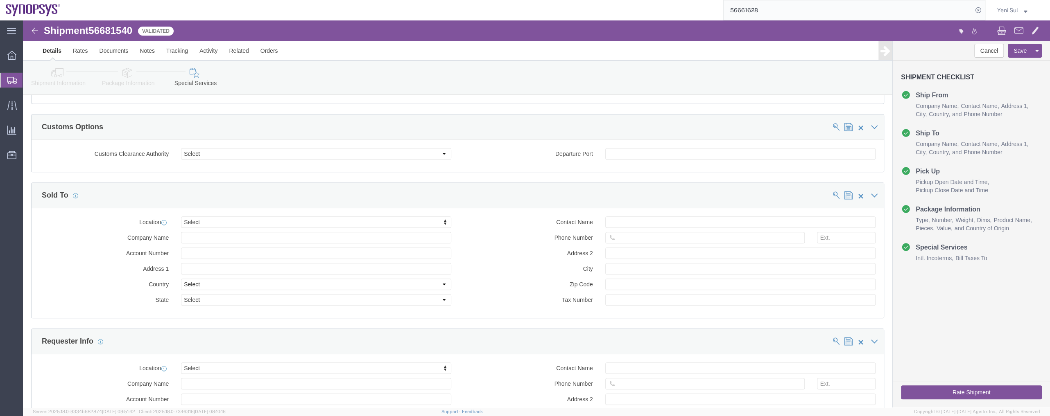
scroll to position [670, 0]
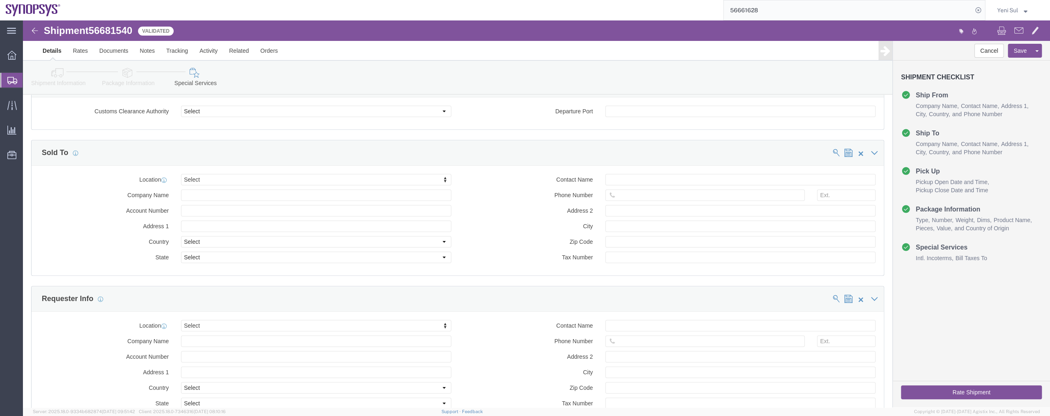
click div "Location Select Select My Profile Location Aachen DE04 Agrate Brianza IT01 Asch…"
type input "kr02"
select select "13"
click input "text"
drag, startPoint x: 282, startPoint y: 172, endPoint x: 110, endPoint y: 161, distance: 172.3
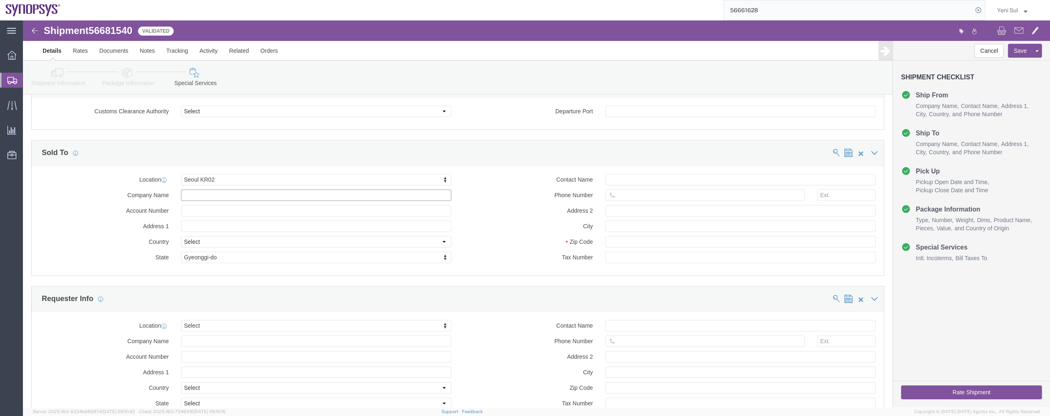
click div "Location Seoul KR02 Select My Profile Location Aachen DE04 Agrate Brianza IT01 …"
type input "s"
type input "Synopsys Korea Inc"
click div "Contact Name Phone Number Address 2 City Zip Code Tax Number"
click div
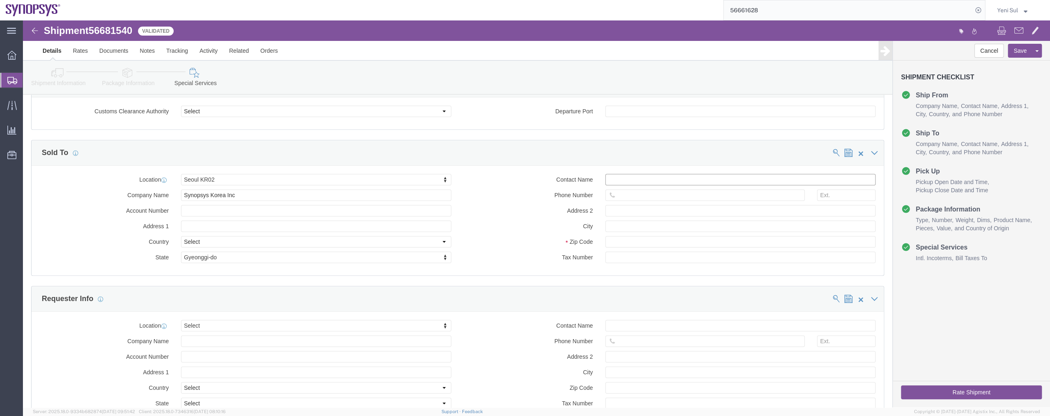
click input "text"
type input "Yeni Sul"
type input "0234042700"
click input "text"
type input "12574"
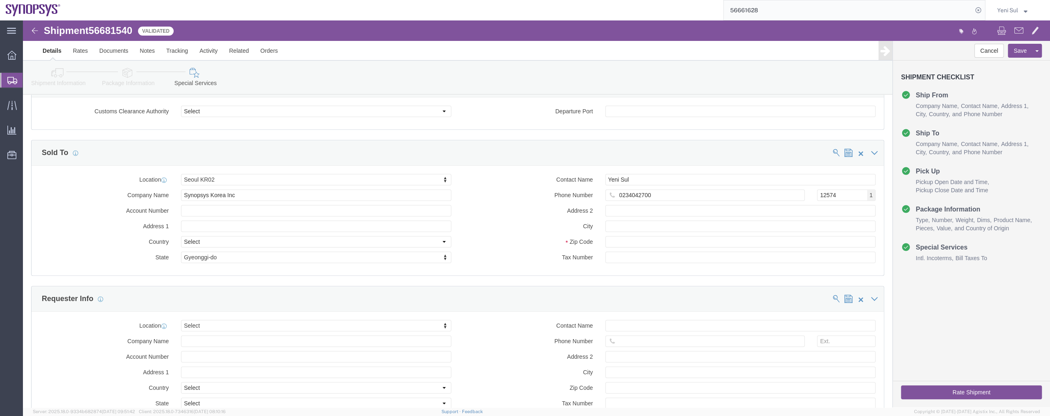
click div "Tax Number"
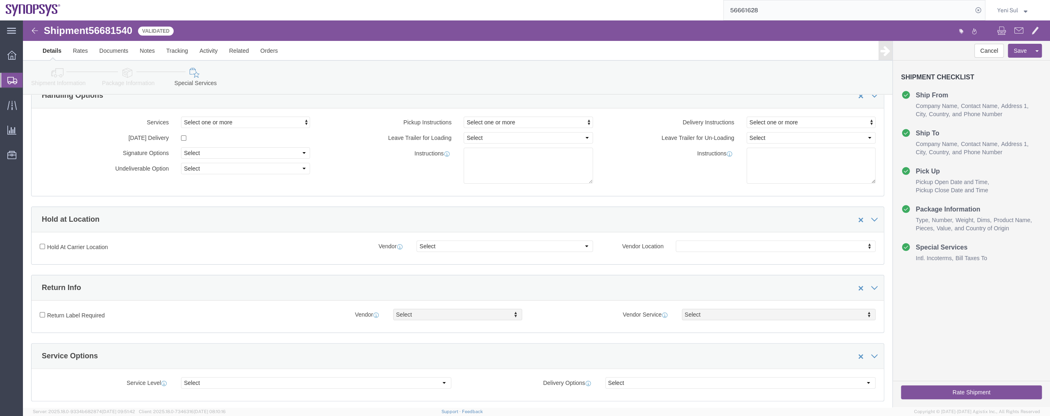
scroll to position [0, 0]
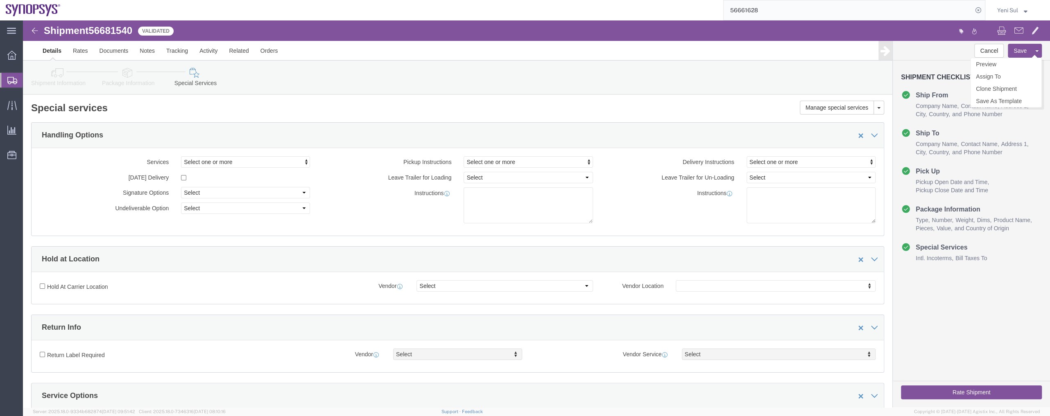
click button "Save"
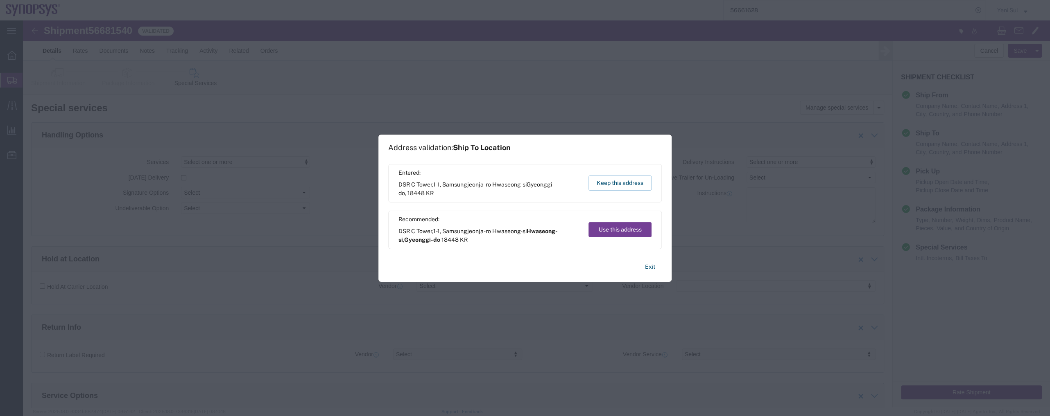
click at [598, 233] on button "Use this address" at bounding box center [620, 229] width 63 height 15
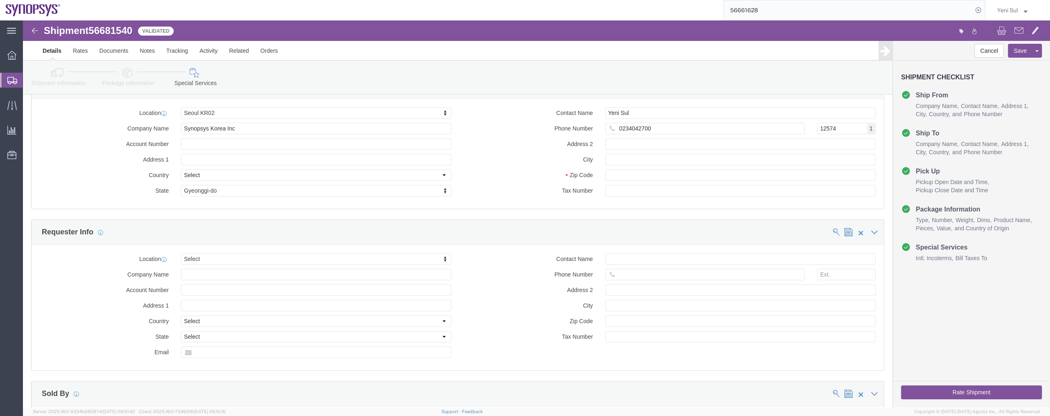
scroll to position [709, 0]
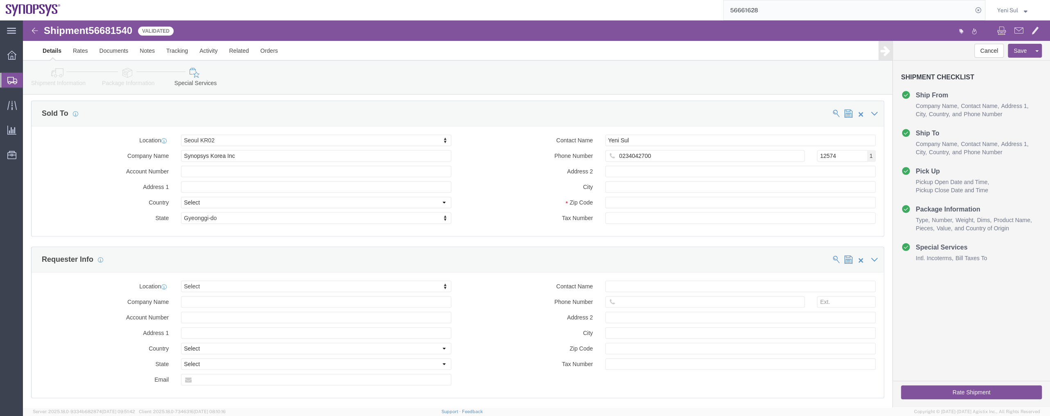
click icon
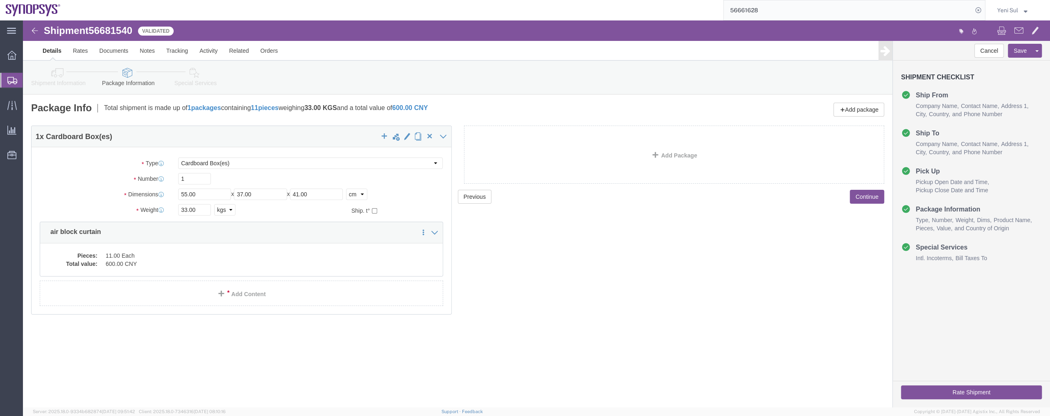
drag, startPoint x: 544, startPoint y: 305, endPoint x: 436, endPoint y: 218, distance: 138.1
click div "Previous Continue"
click icon
